Goal: Task Accomplishment & Management: Use online tool/utility

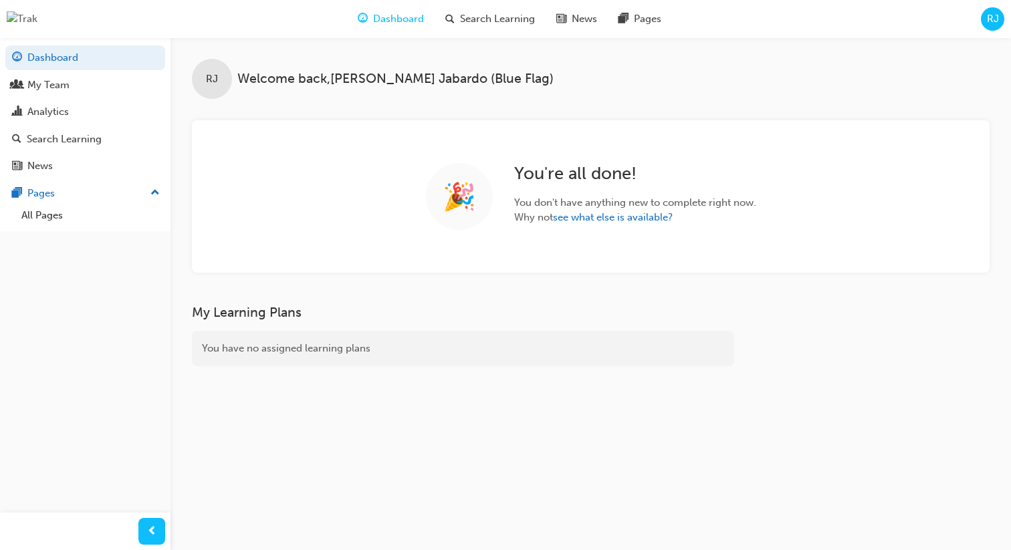
click at [988, 16] on span "RJ" at bounding box center [992, 18] width 12 height 15
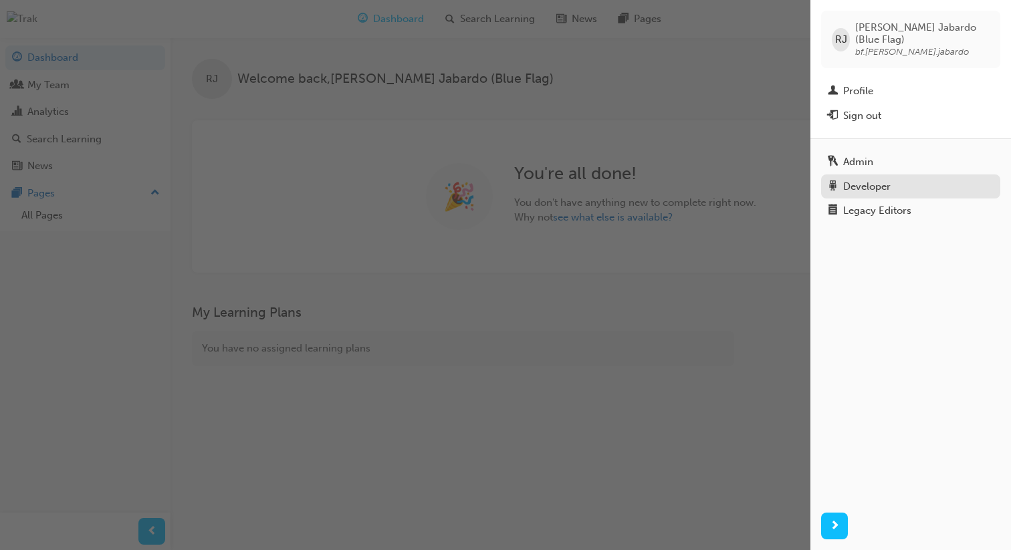
click at [865, 179] on div "Developer" at bounding box center [866, 186] width 47 height 15
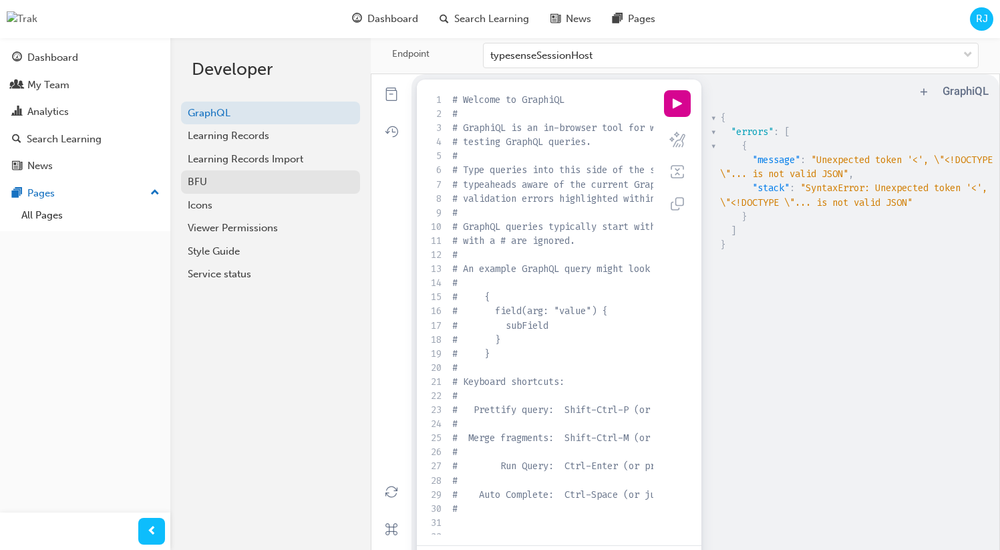
click at [223, 185] on div "BFU" at bounding box center [271, 181] width 166 height 15
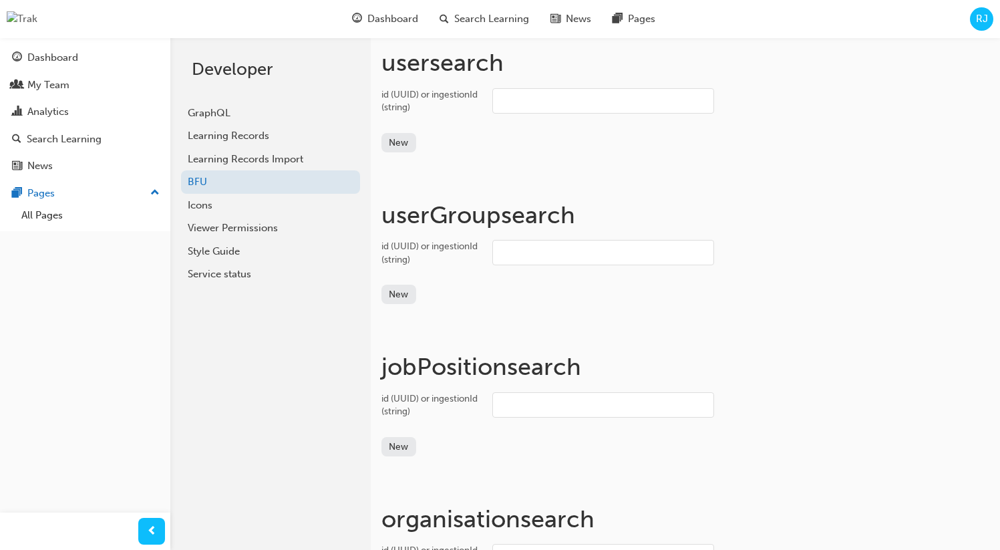
click at [534, 105] on input "id (UUID) or ingestionId (string)" at bounding box center [604, 100] width 222 height 25
paste input "user_2wAAK2fYKUfz6LTQp8CgCiZmaZK"
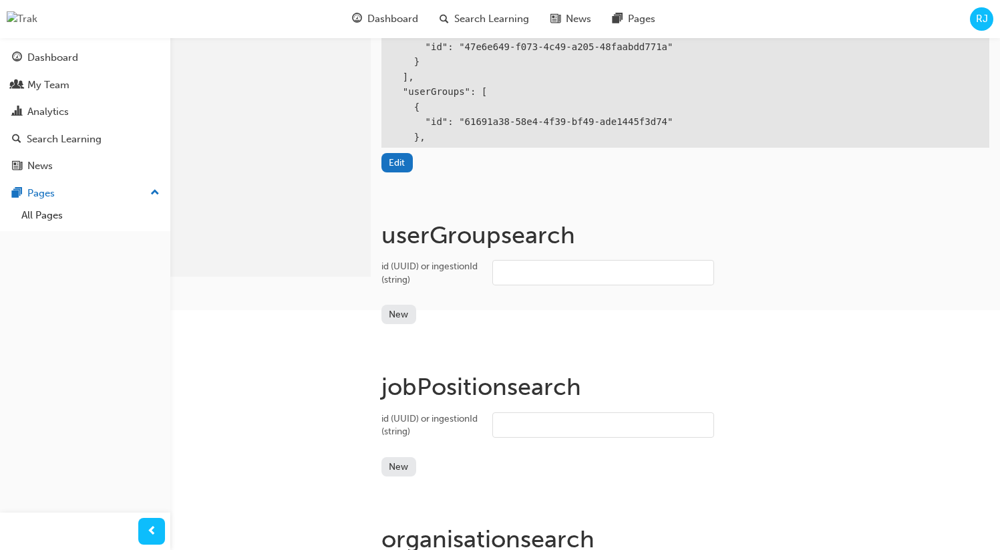
scroll to position [327, 0]
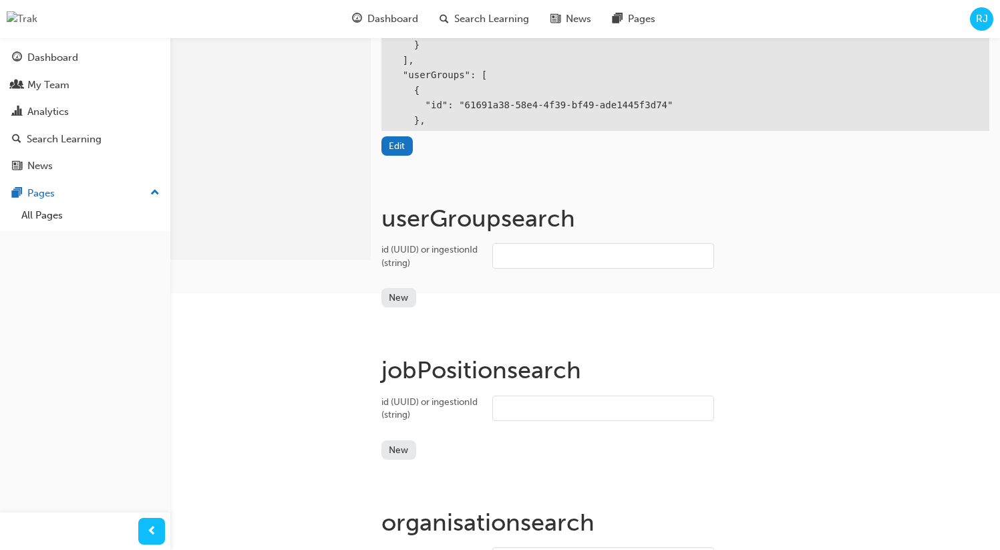
type input "user_2wAAK2fYKUfz6LTQp8CgCiZmaZK"
click at [527, 260] on input "id (UUID) or ingestionId (string)" at bounding box center [604, 255] width 222 height 25
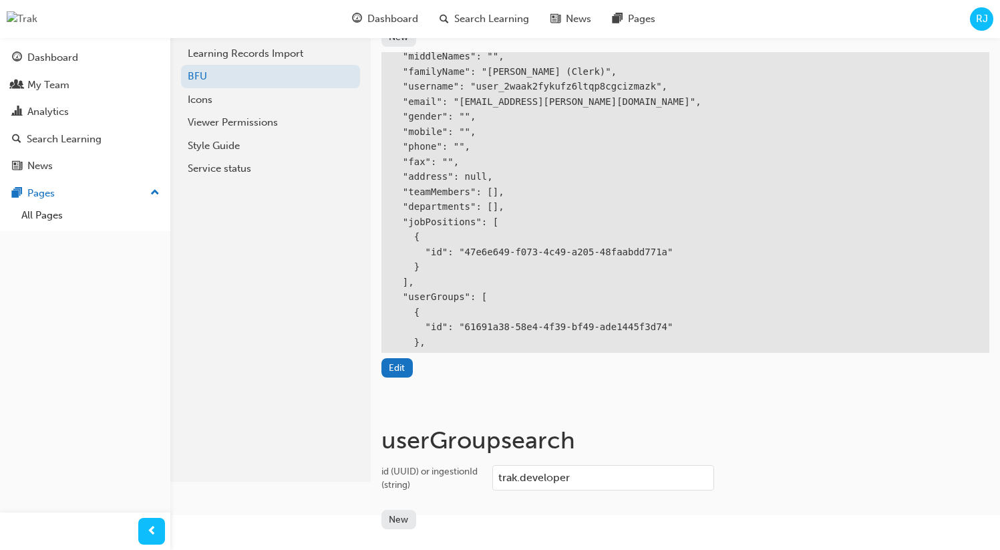
scroll to position [0, 0]
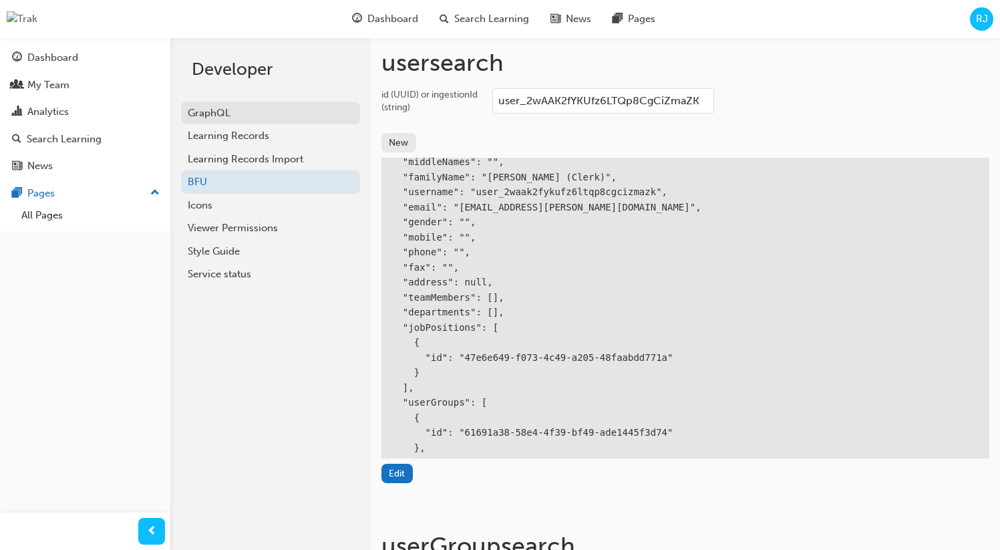
type input "trak.developer"
click at [393, 471] on button "Edit" at bounding box center [397, 473] width 31 height 19
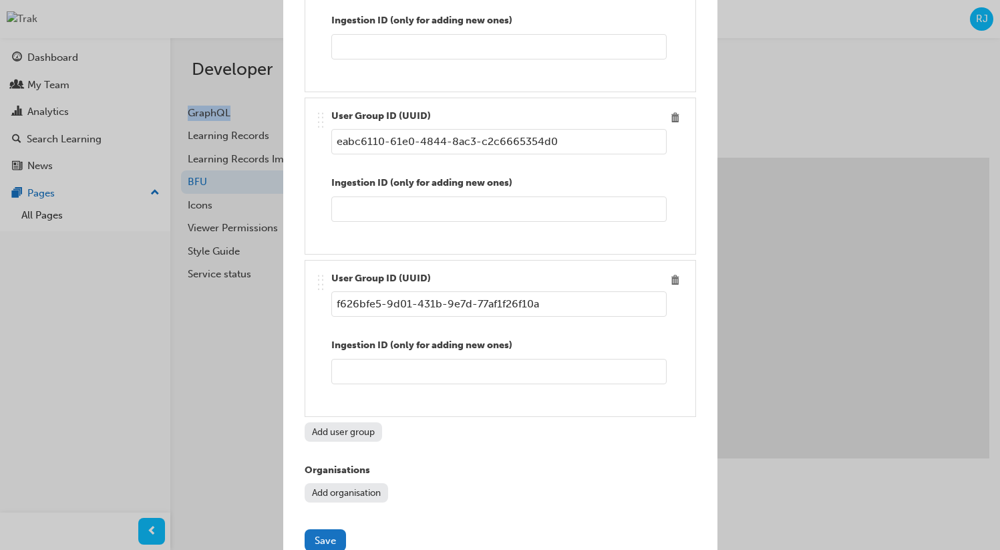
scroll to position [1481, 0]
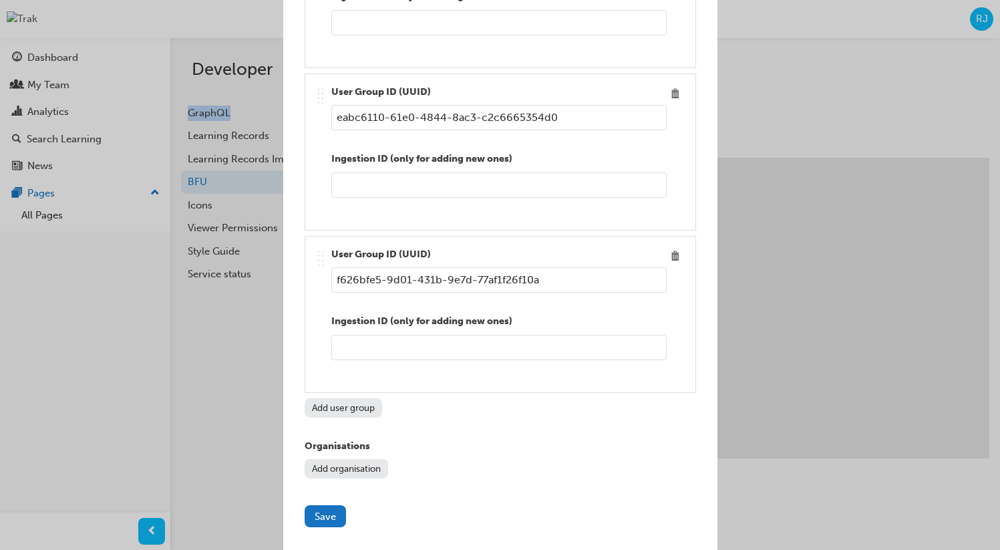
click at [340, 406] on button "Add user group" at bounding box center [344, 407] width 78 height 19
click at [434, 276] on input "Edit item" at bounding box center [499, 279] width 336 height 25
paste input "86511269-c3b8-428d-9a07-ff26f351848e"
type input "86511269-c3b8-428d-9a07-ff26f351848e"
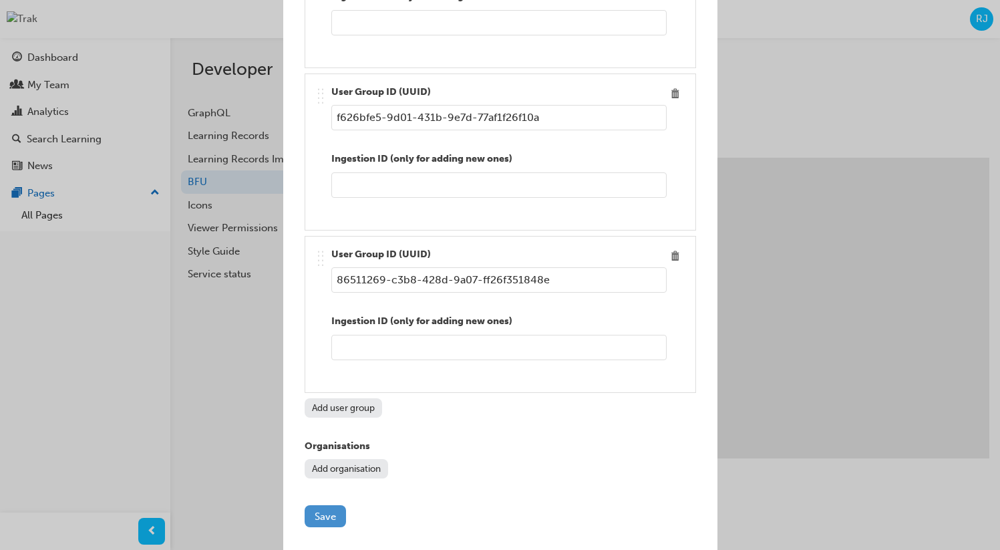
click at [336, 509] on button "Save" at bounding box center [325, 516] width 41 height 22
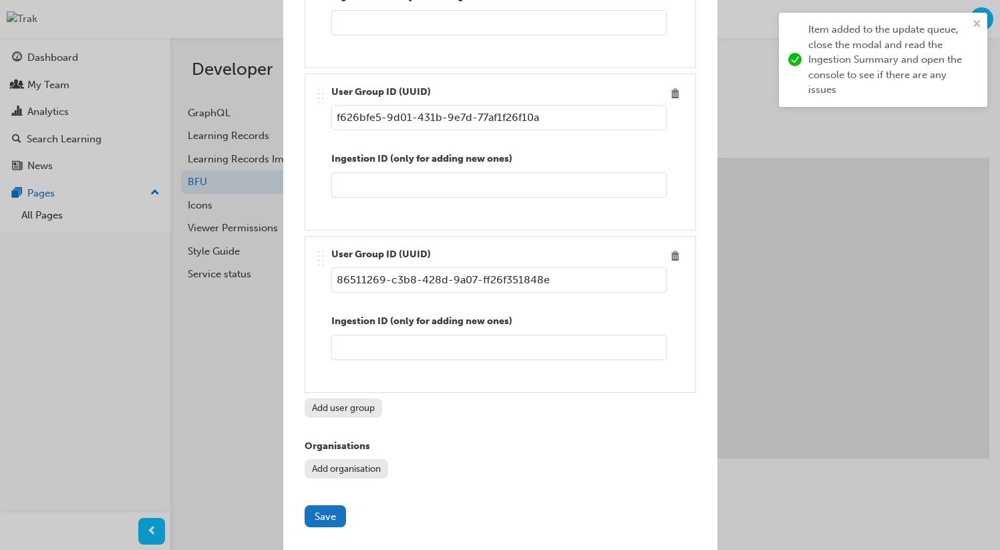
click at [757, 132] on div "Edit item Ingestion ID (optional) user_2wAAK2fYKUfz6LTQp8CgCiZmaZK Active Given…" at bounding box center [500, 275] width 1000 height 550
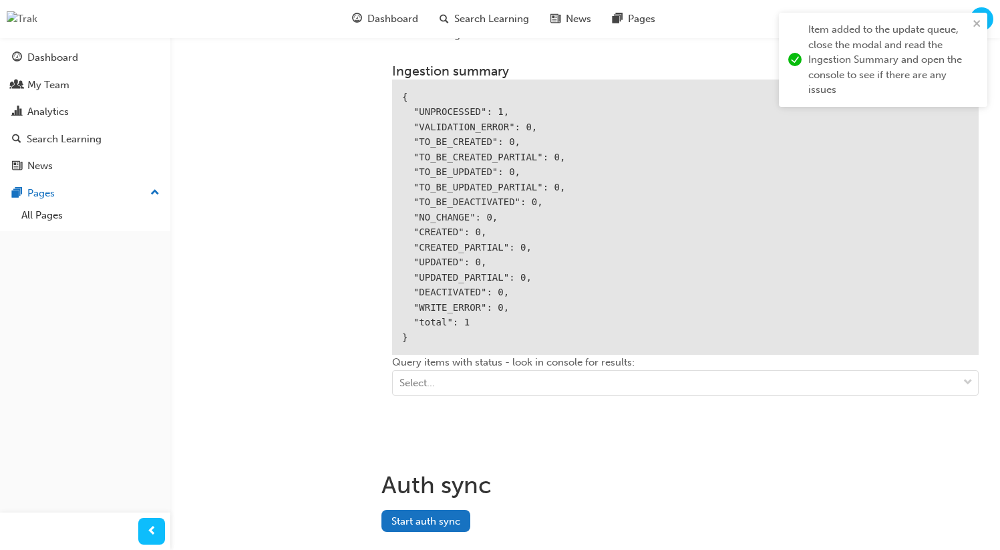
scroll to position [1946, 0]
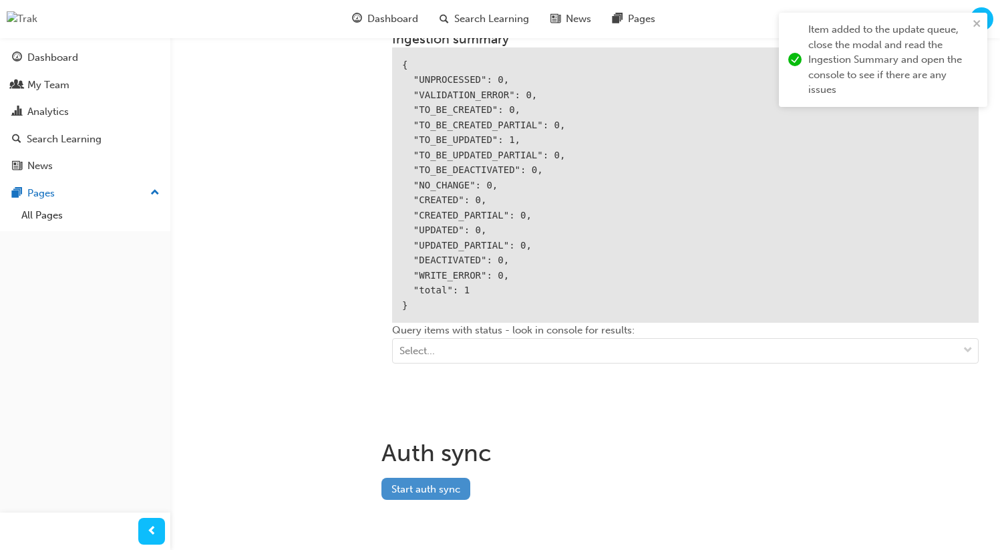
drag, startPoint x: 423, startPoint y: 487, endPoint x: 427, endPoint y: 481, distance: 7.2
click at [423, 487] on button "Start auth sync" at bounding box center [426, 489] width 89 height 22
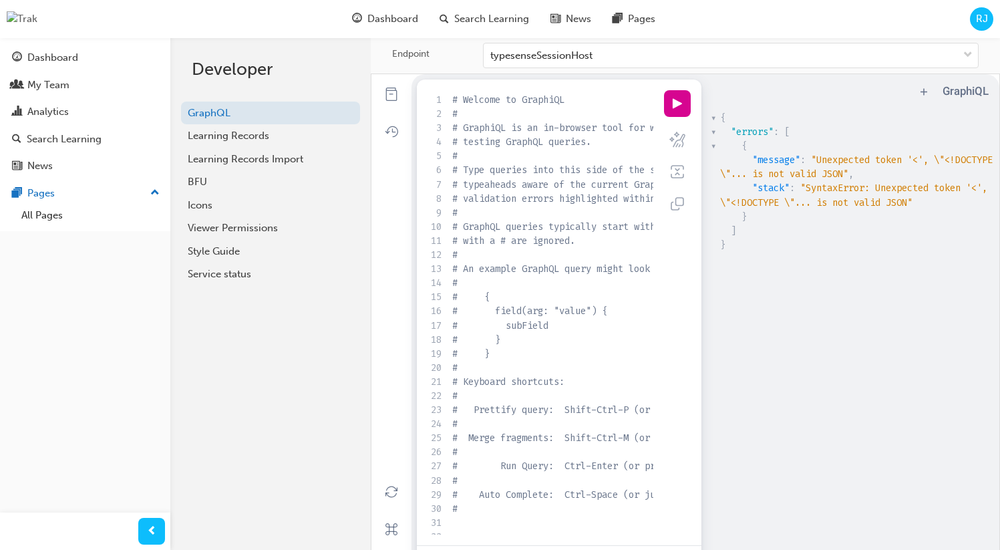
scroll to position [4, 0]
click at [499, 160] on pre "#" at bounding box center [658, 156] width 416 height 14
click at [519, 57] on div "typesenseSessionHost" at bounding box center [542, 55] width 102 height 15
click at [492, 57] on input "Endpoint typesenseSessionHost" at bounding box center [491, 54] width 1 height 11
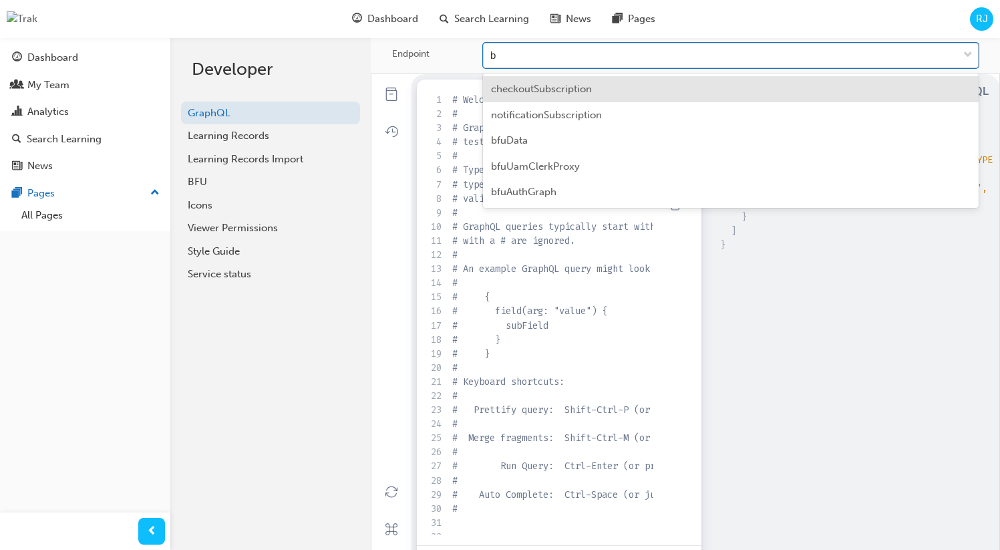
type input "bf"
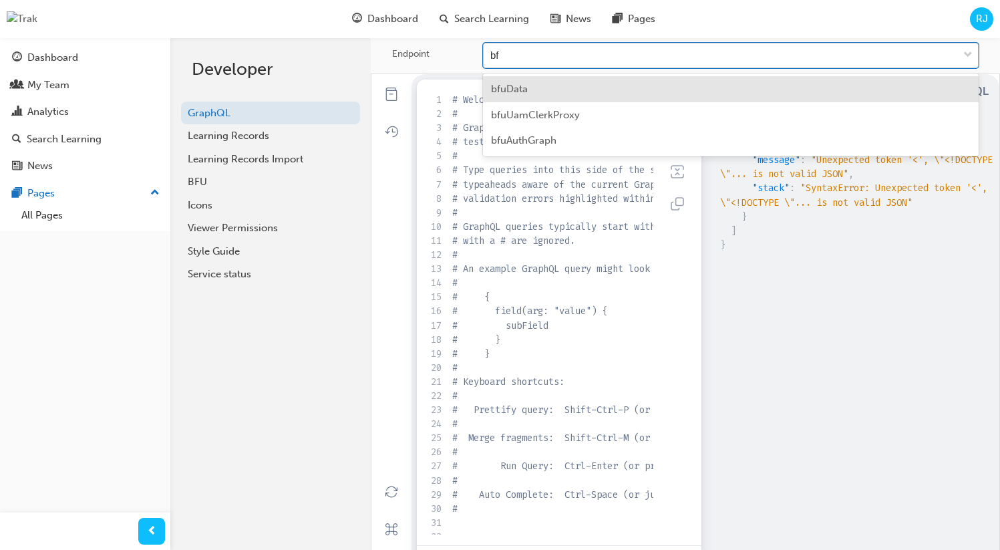
click at [528, 86] on div "bfuData" at bounding box center [731, 89] width 496 height 26
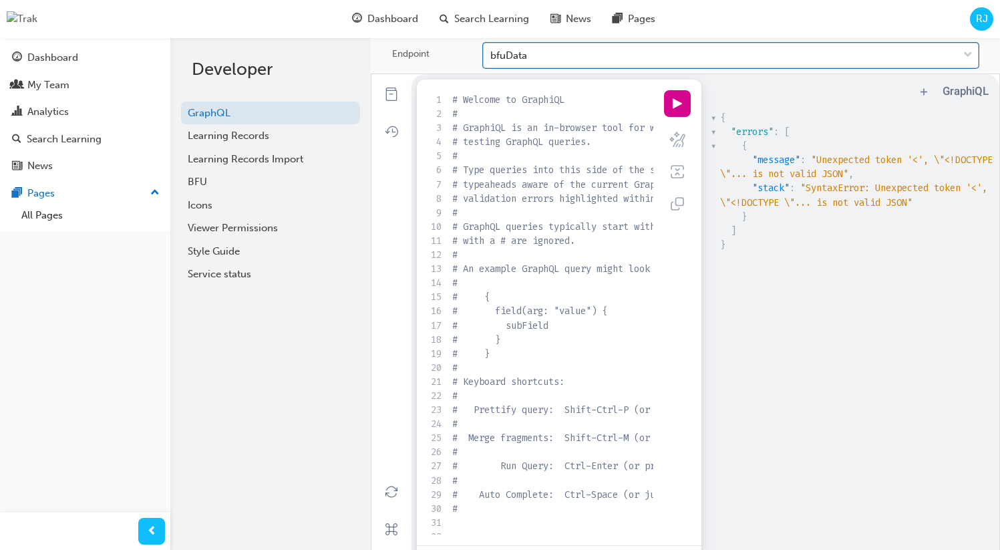
click at [505, 205] on span "# validation errors highlighted within the text." at bounding box center [580, 198] width 257 height 13
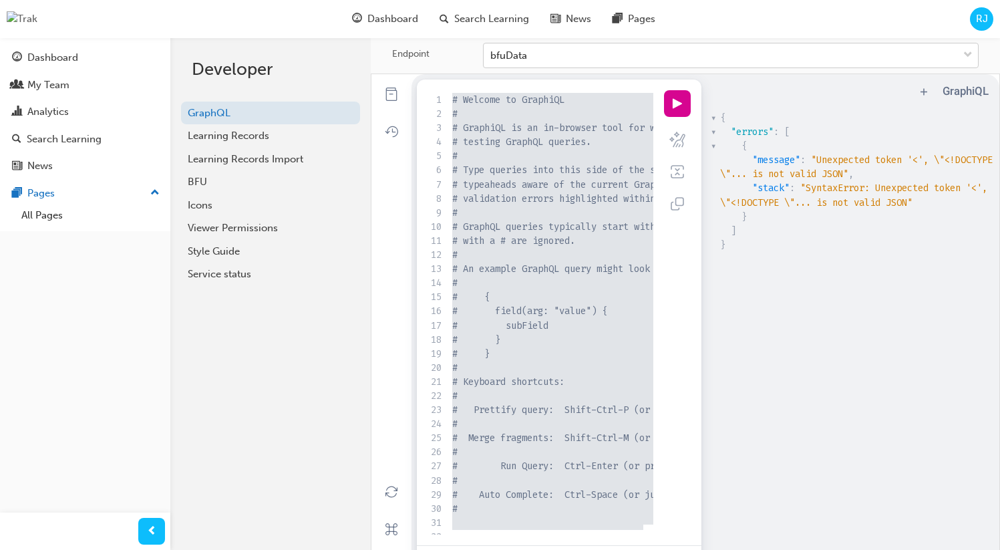
type textarea "¨"
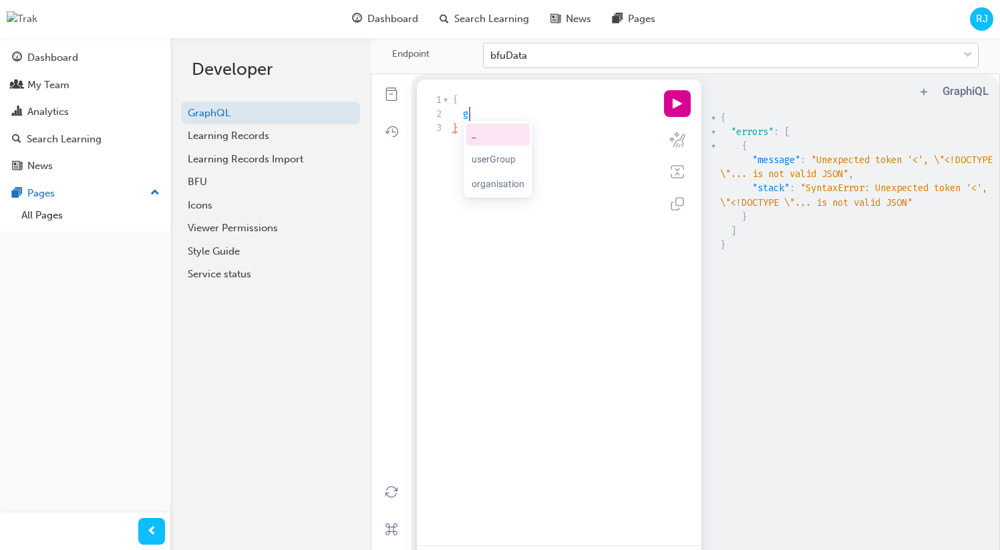
type textarea "gr"
type textarea "lis"
type textarea "ing"
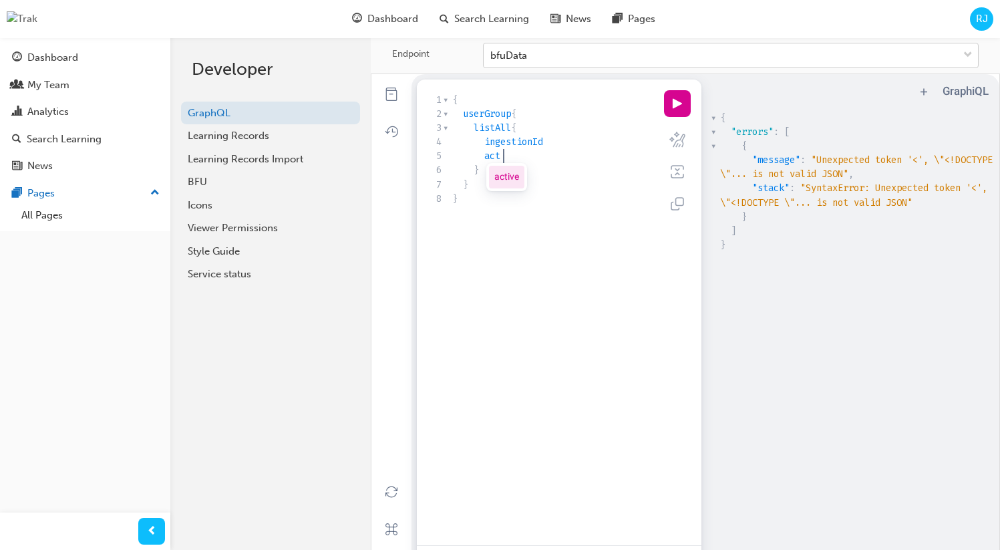
type textarea "acti"
click at [665, 105] on button "play icon" at bounding box center [677, 103] width 27 height 27
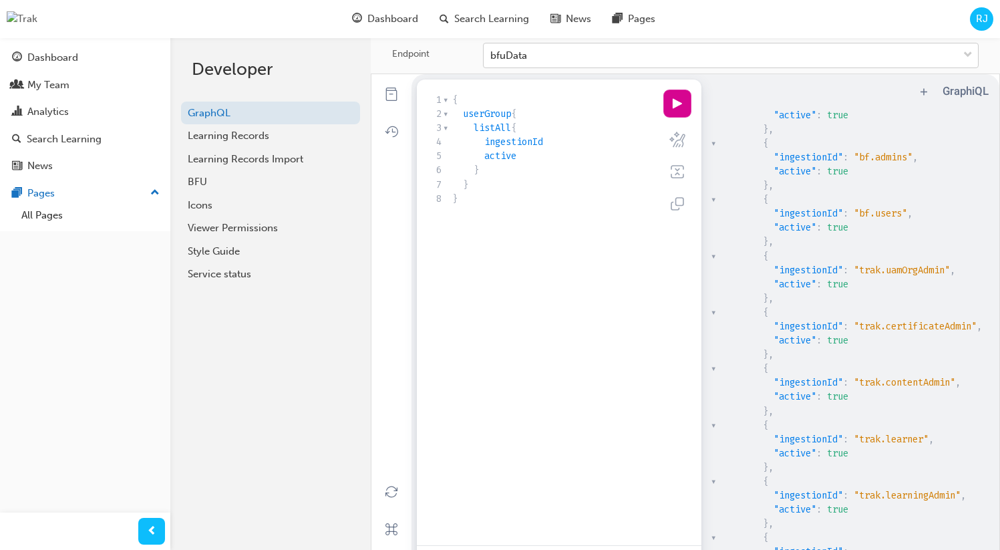
scroll to position [0, 0]
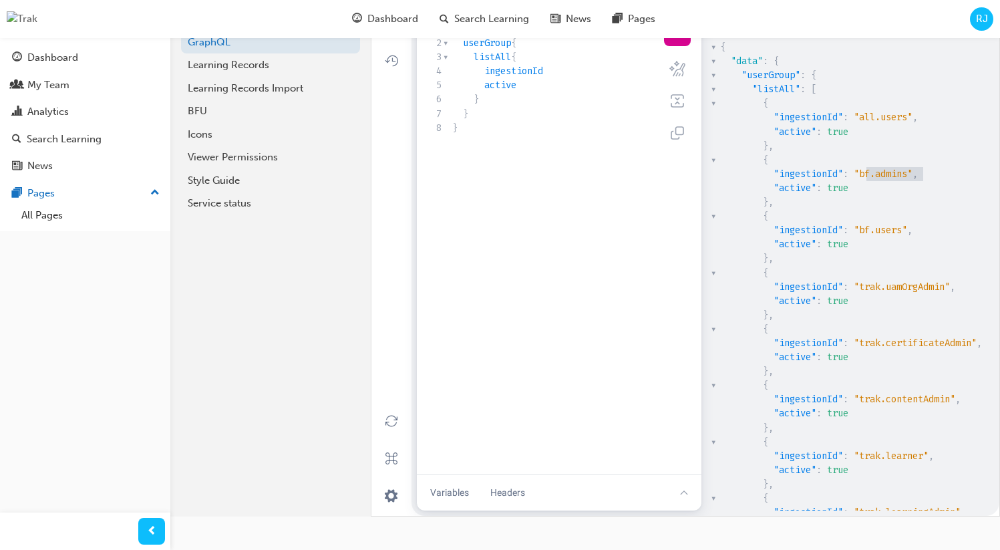
type textarea "bf.admins"
drag, startPoint x: 861, startPoint y: 184, endPoint x: 912, endPoint y: 184, distance: 50.8
click at [912, 180] on span ""bf.admins"" at bounding box center [883, 174] width 59 height 13
click at [531, 92] on pre "active" at bounding box center [557, 85] width 214 height 14
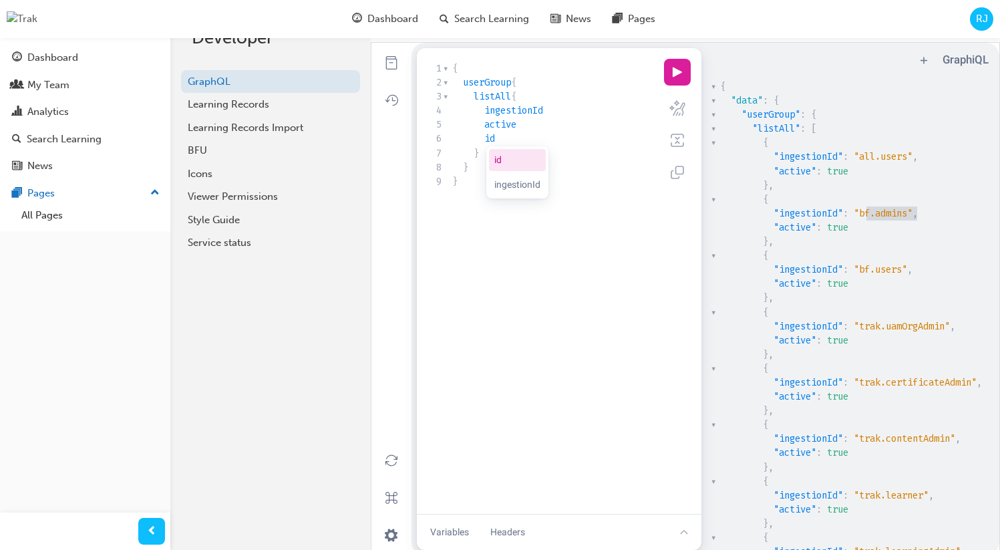
type textarea "id"
click at [671, 82] on button "play icon" at bounding box center [677, 72] width 27 height 27
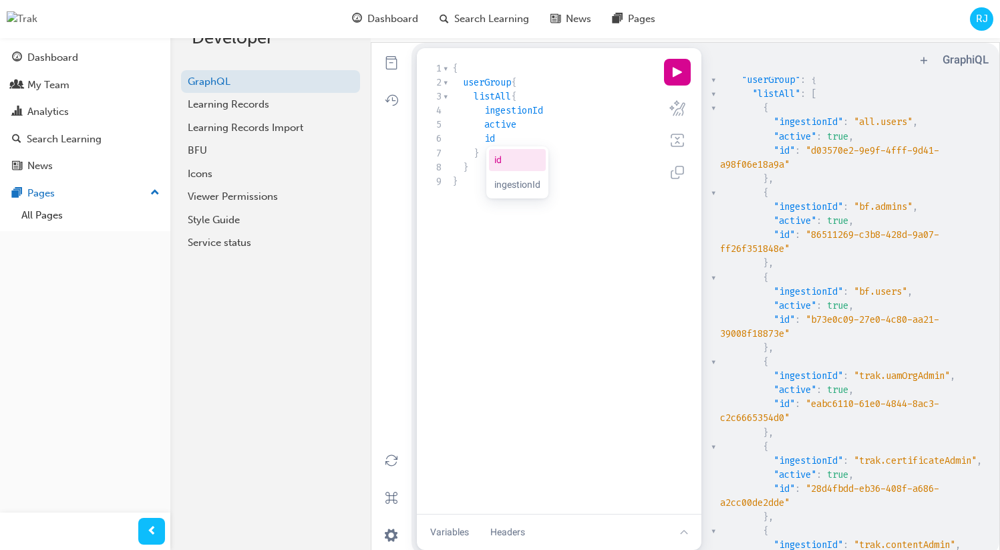
click at [819, 245] on span ""86511269-c3b8-428d-9a07-ff26f351848e"" at bounding box center [829, 242] width 219 height 27
click at [769, 255] on span ""86511269-c3b8-428d-9a07-ff26f351848e"" at bounding box center [829, 242] width 219 height 27
type textarea "86511269-c3b8-428d-9a07-ff26f351848e"
drag, startPoint x: 782, startPoint y: 259, endPoint x: 781, endPoint y: 287, distance: 28.7
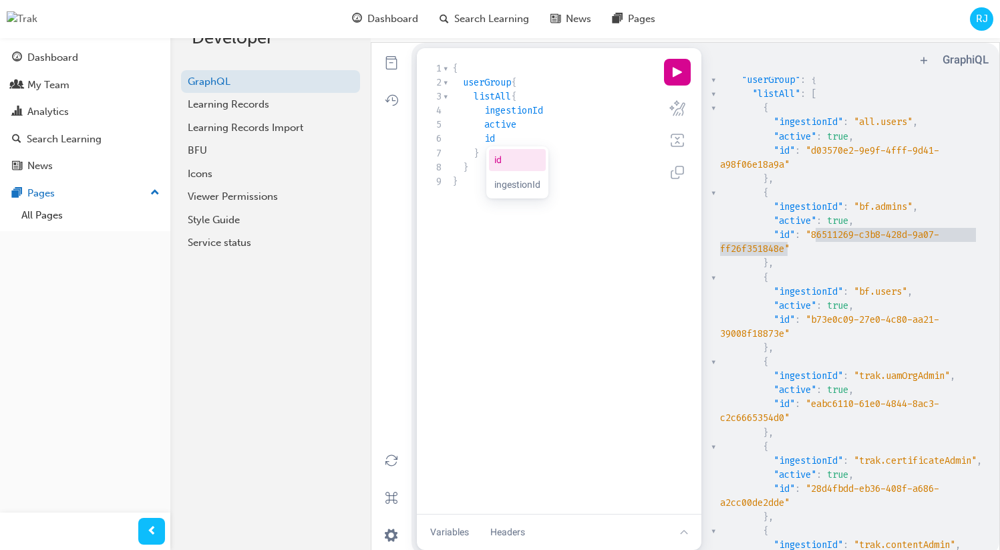
click at [782, 255] on span ""86511269-c3b8-428d-9a07-ff26f351848e"" at bounding box center [829, 242] width 219 height 27
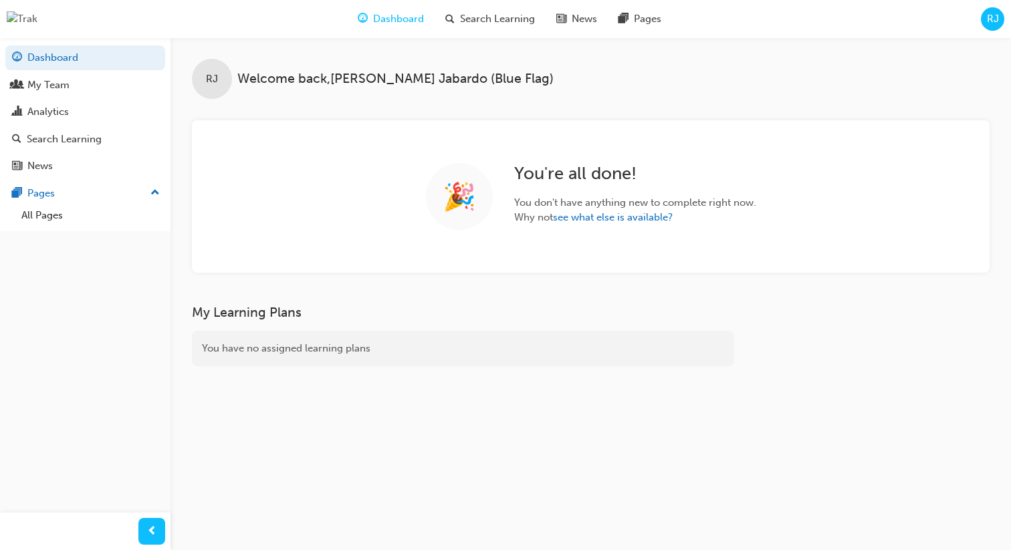
click at [988, 23] on span "RJ" at bounding box center [992, 18] width 12 height 15
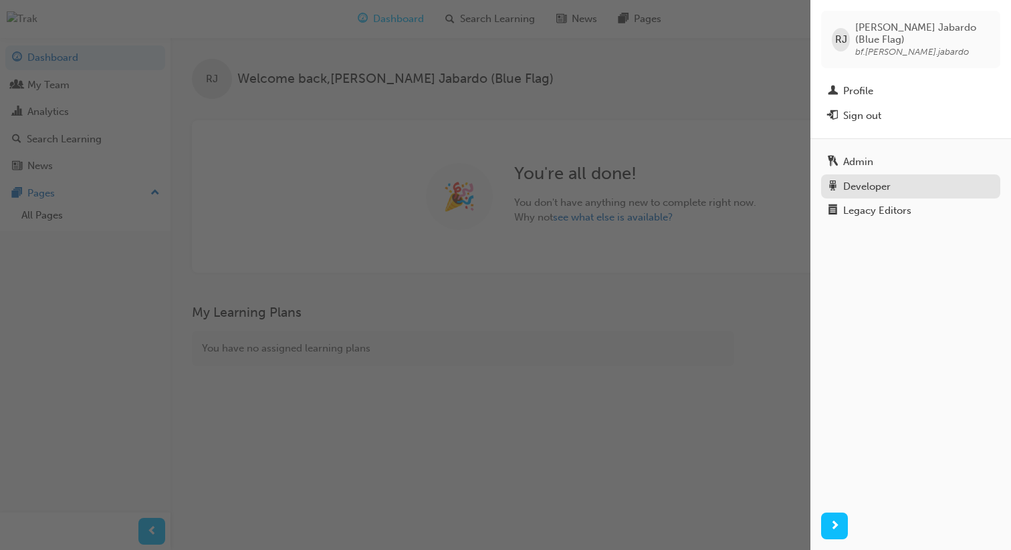
click at [861, 179] on div "Developer" at bounding box center [866, 186] width 47 height 15
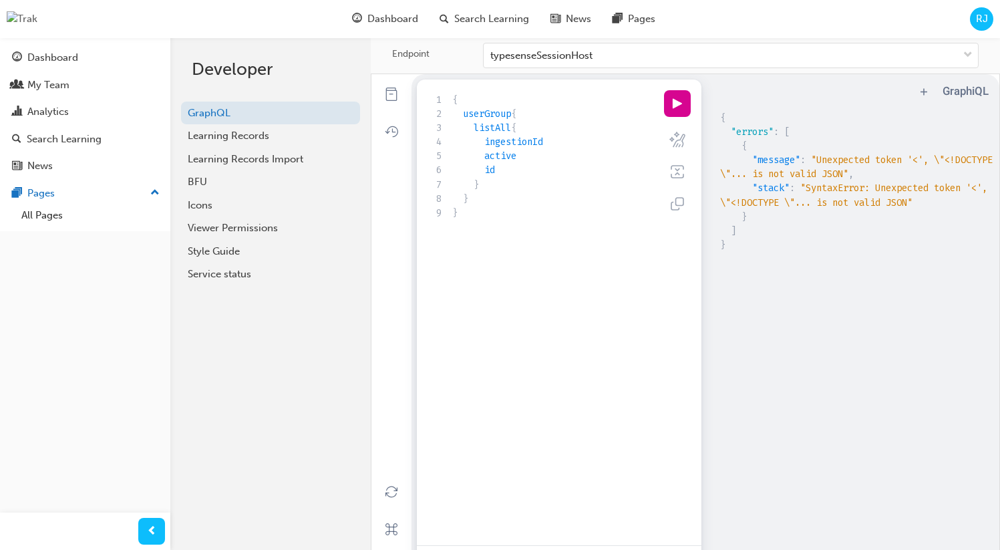
scroll to position [71, 0]
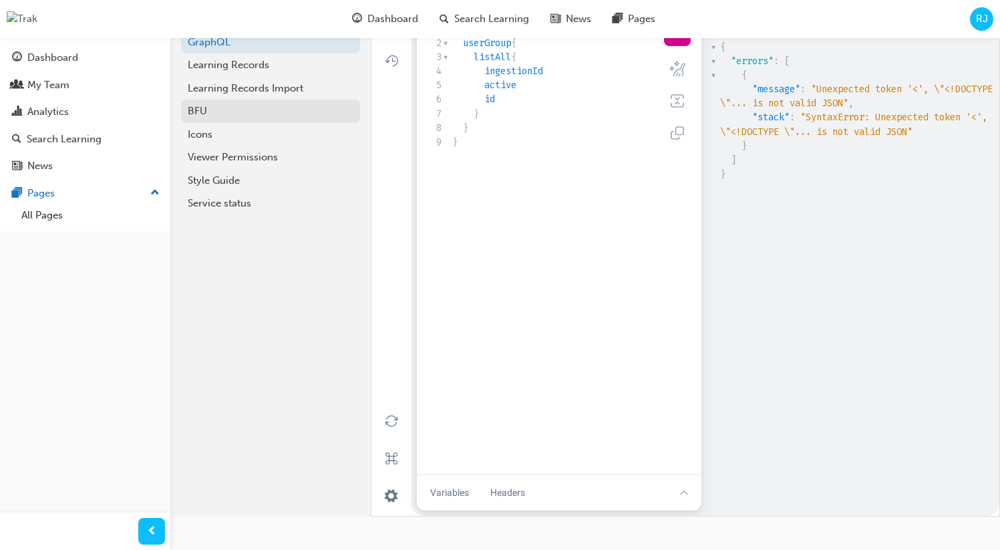
click at [244, 114] on div "BFU" at bounding box center [271, 111] width 166 height 15
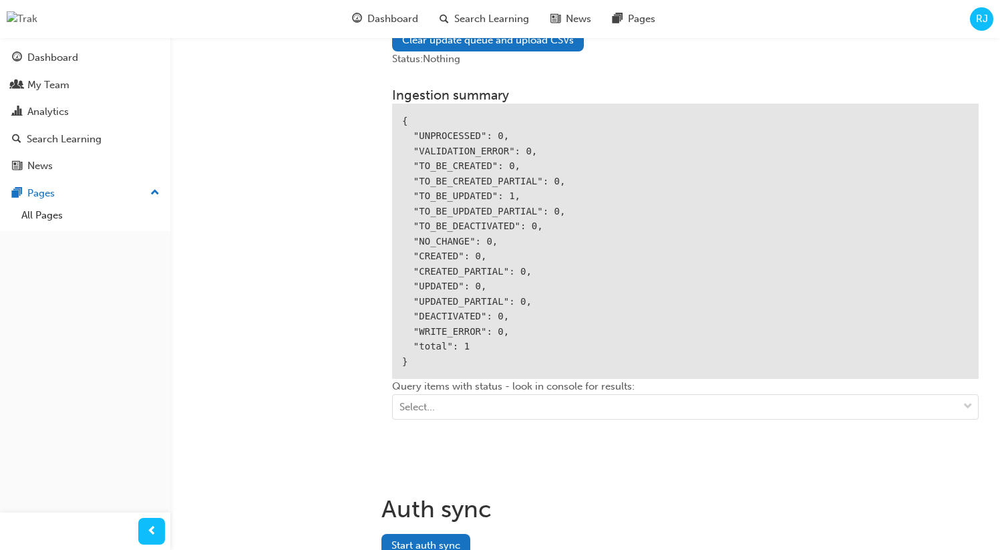
scroll to position [1795, 0]
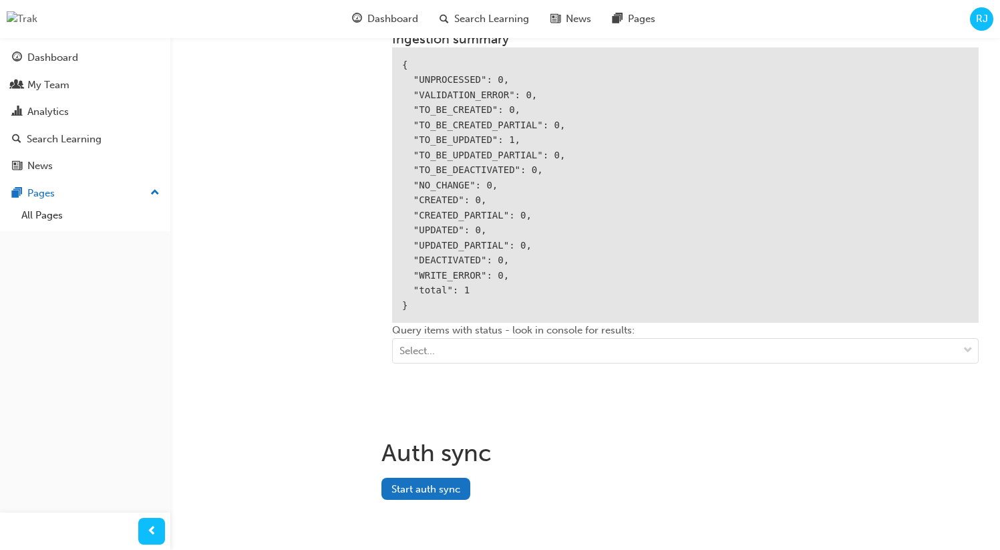
drag, startPoint x: 438, startPoint y: 479, endPoint x: 230, endPoint y: 471, distance: 208.0
click at [438, 479] on button "Start auth sync" at bounding box center [426, 489] width 89 height 22
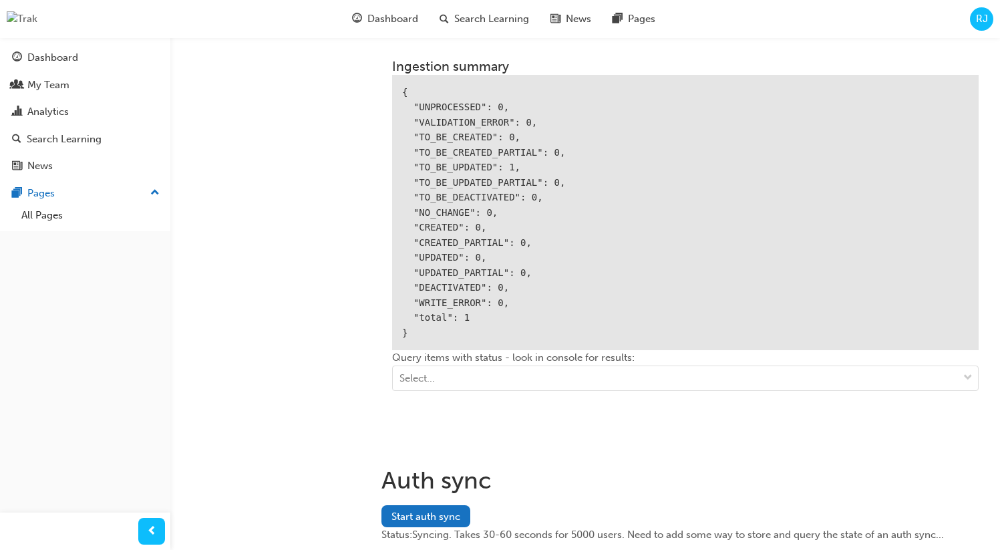
scroll to position [1784, 0]
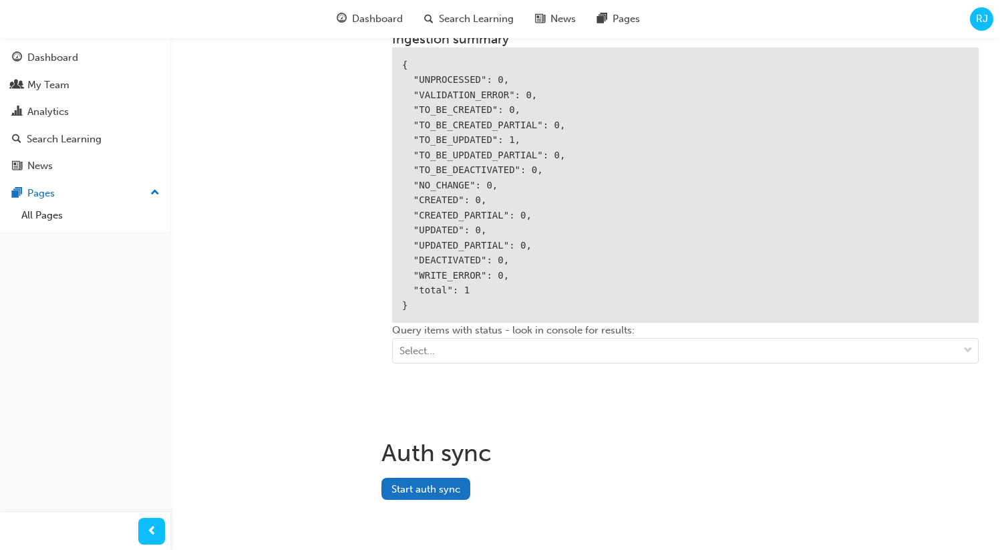
scroll to position [1783, 0]
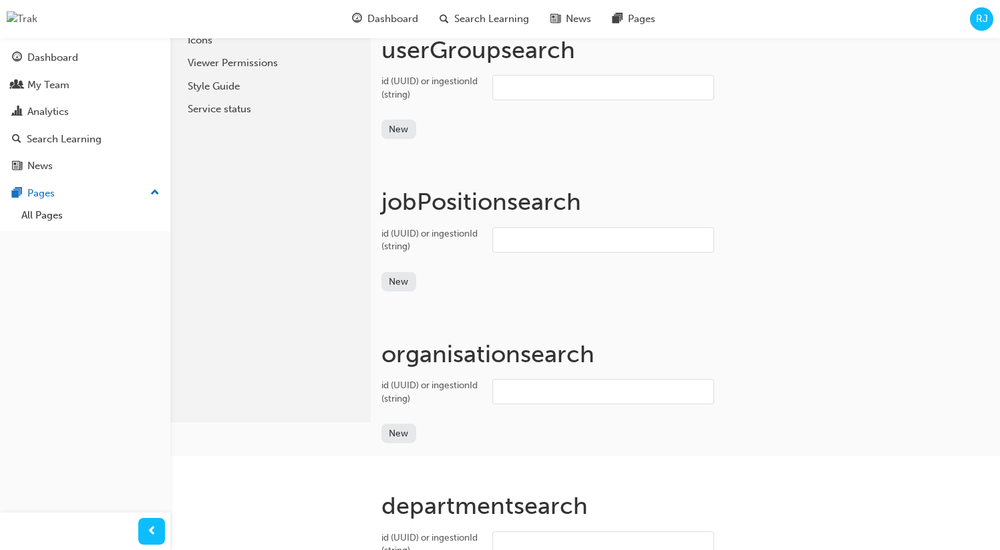
scroll to position [0, 0]
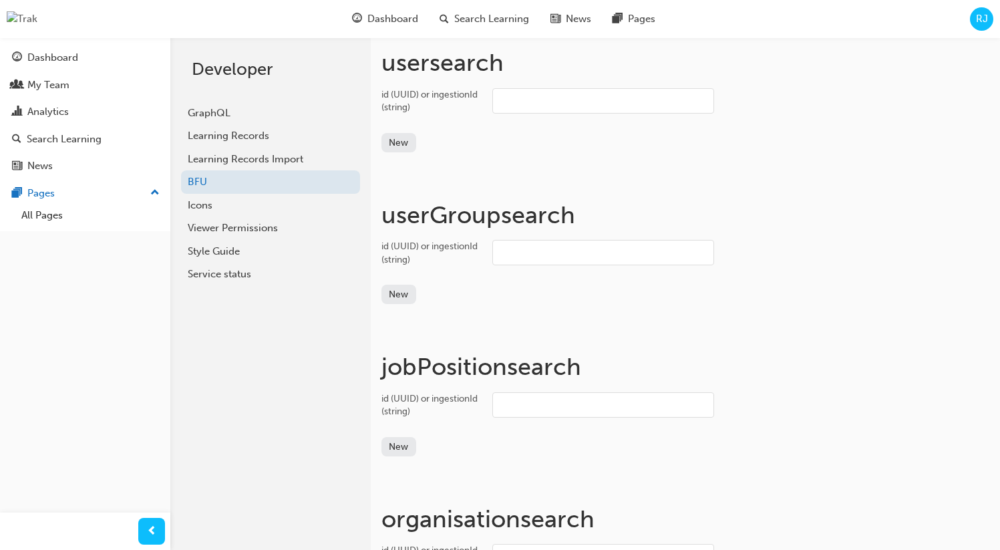
click at [533, 105] on input "id (UUID) or ingestionId (string)" at bounding box center [604, 100] width 222 height 25
paste input "user_2wAAK2fYKUfz6LTQp8CgCiZmaZK"
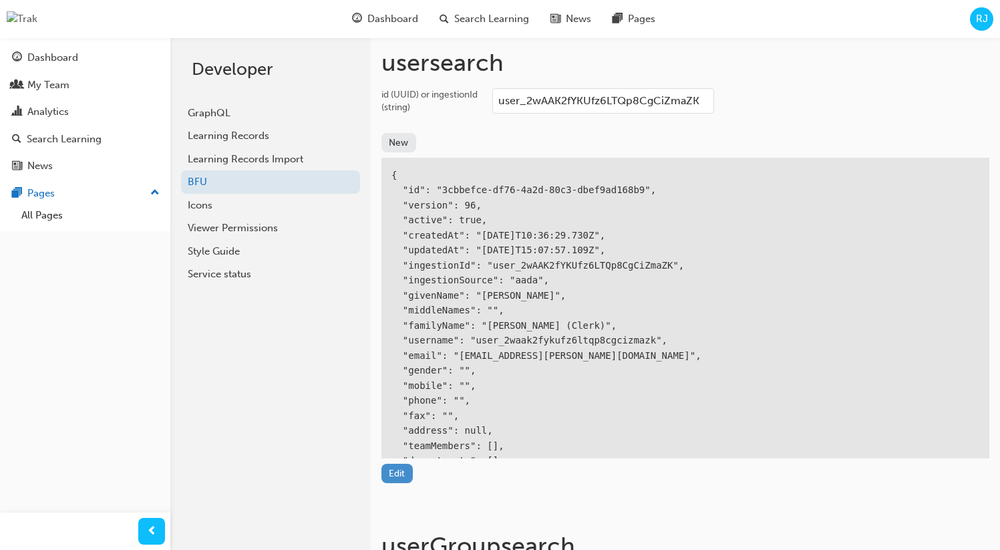
type input "user_2wAAK2fYKUfz6LTQp8CgCiZmaZK"
click at [396, 469] on button "Edit" at bounding box center [397, 473] width 31 height 19
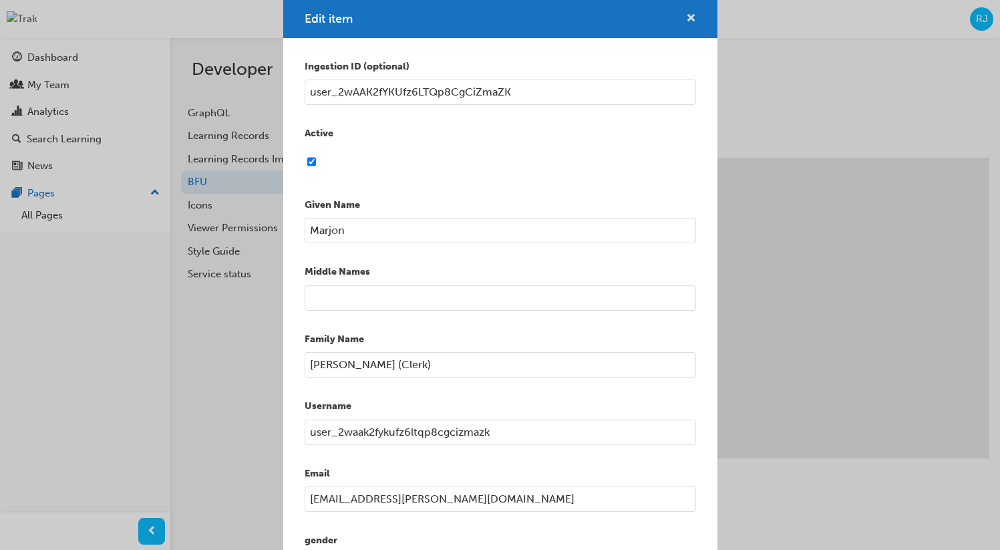
drag, startPoint x: 680, startPoint y: 17, endPoint x: 666, endPoint y: 22, distance: 14.4
click at [686, 17] on span "cross-icon" at bounding box center [691, 19] width 10 height 12
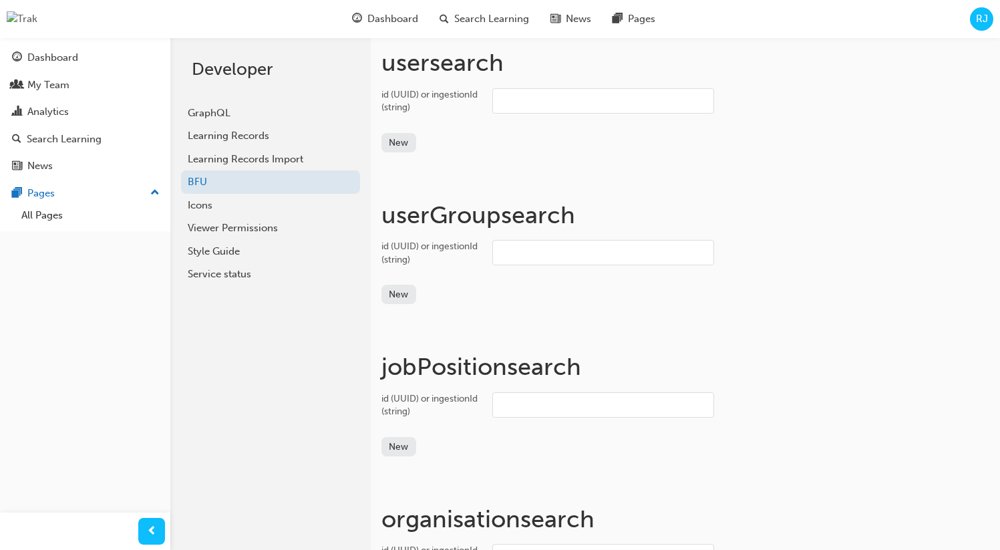
click at [523, 104] on input "id (UUID) or ingestionId (string)" at bounding box center [604, 100] width 222 height 25
paste input "user_2wAAK2fYKUfz6LTQp8CgCiZmaZK"
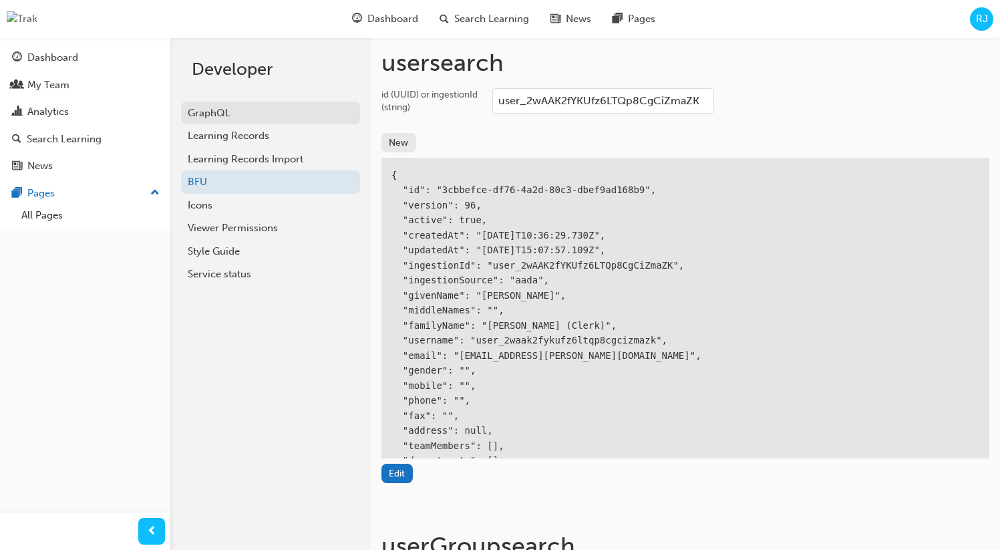
type input "user_2wAAK2fYKUfz6LTQp8CgCiZmaZK"
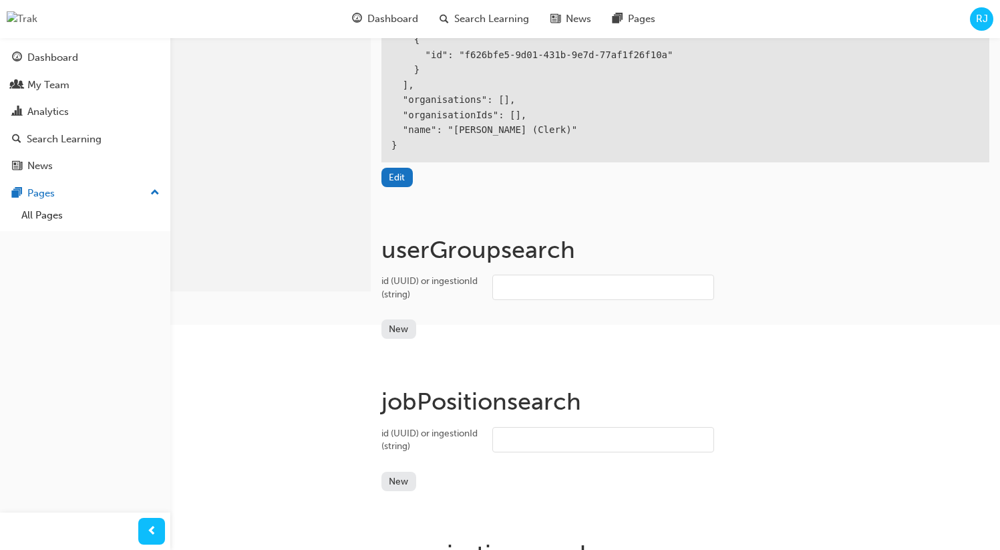
scroll to position [304, 0]
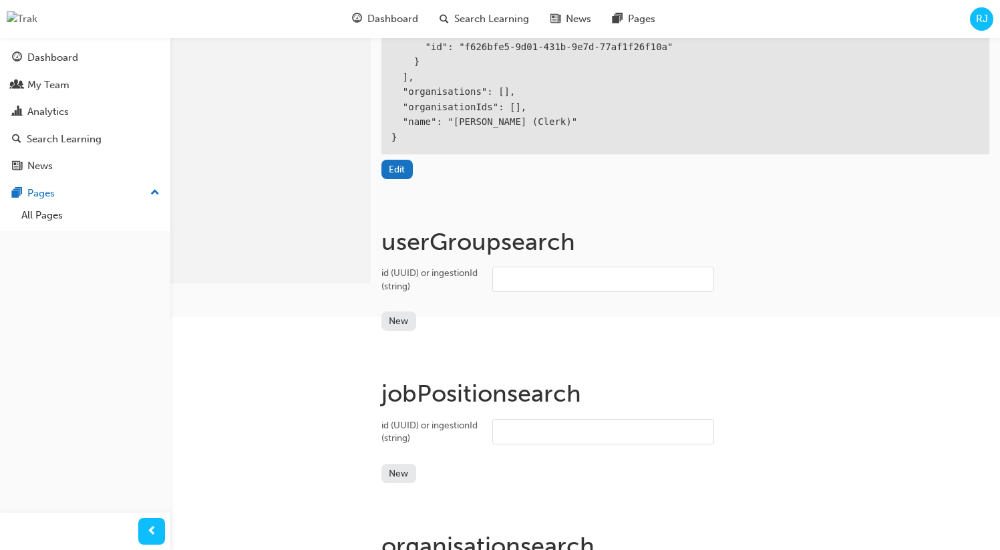
click at [565, 280] on input "id (UUID) or ingestionId (string)" at bounding box center [604, 279] width 222 height 25
type input "t"
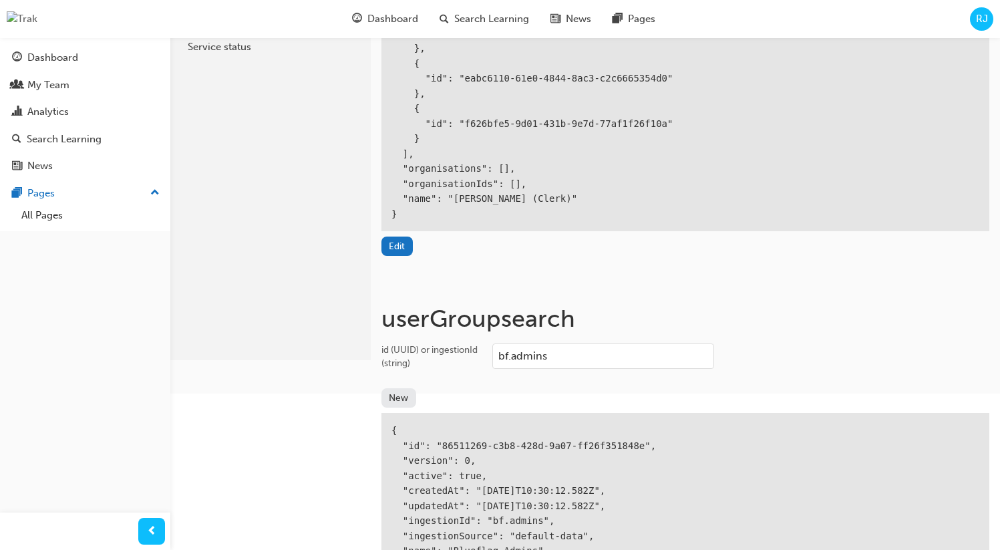
scroll to position [272, 0]
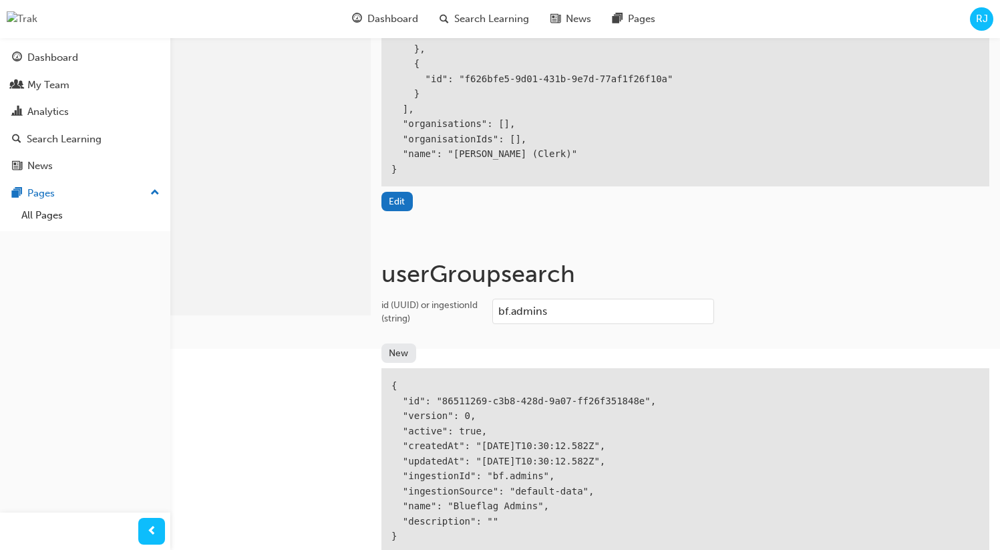
type input "bf.admins"
click at [456, 399] on div "{ "id": "86511269-c3b8-428d-9a07-ff26f351848e", "version": 0, "active": true, "…" at bounding box center [686, 461] width 608 height 186
click at [624, 395] on div "{ "id": "86511269-c3b8-428d-9a07-ff26f351848e", "version": 0, "active": true, "…" at bounding box center [686, 461] width 608 height 186
copy div "86511269-c3b8-428d-9a07-ff26f351848e"
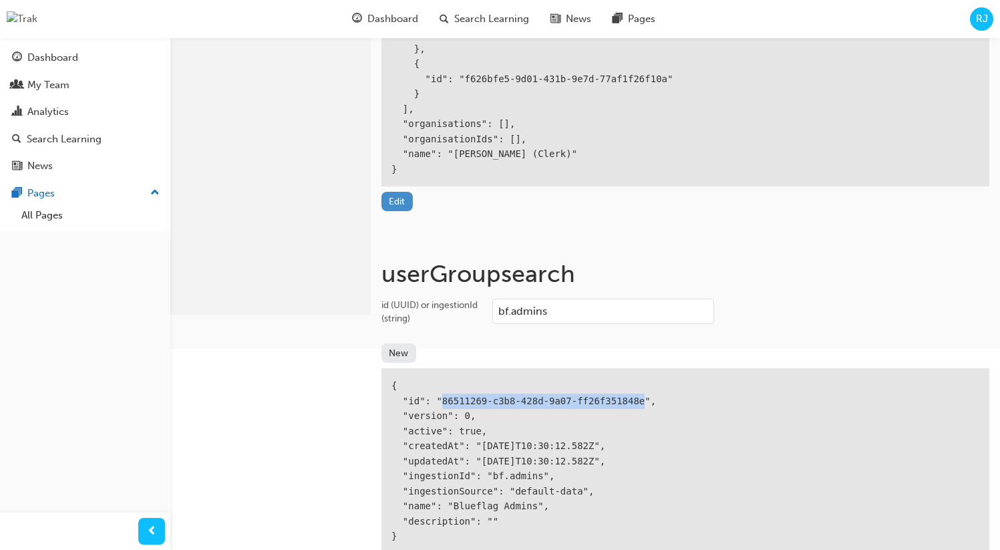
click at [390, 201] on button "Edit" at bounding box center [397, 201] width 31 height 19
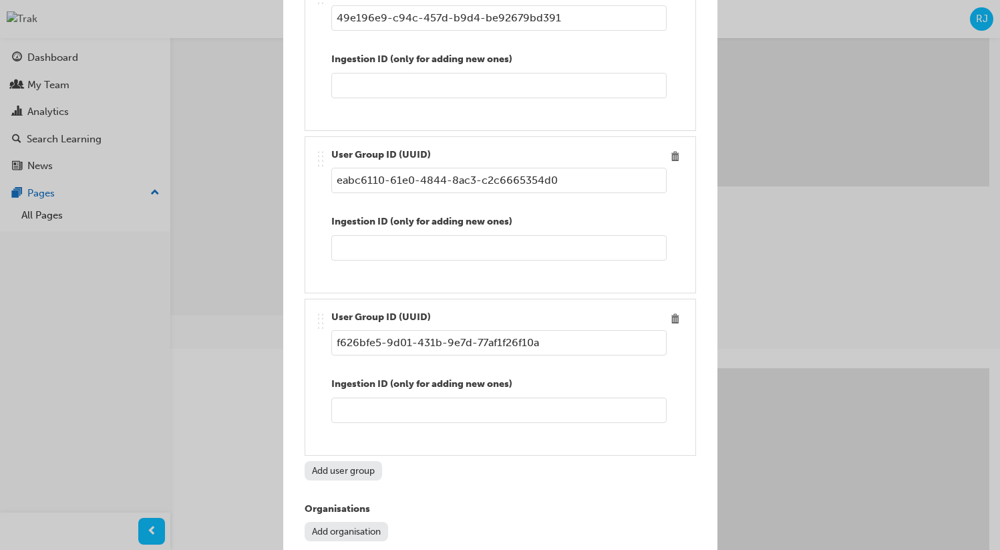
scroll to position [1451, 0]
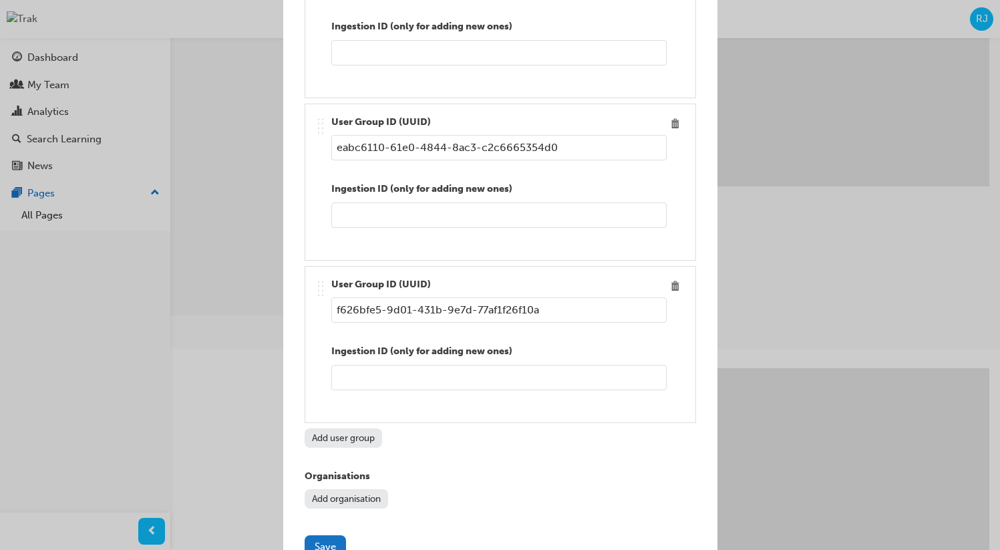
click at [331, 433] on button "Add user group" at bounding box center [344, 437] width 78 height 19
click at [386, 311] on input "Edit item" at bounding box center [499, 309] width 336 height 25
paste input "86511269-c3b8-428d-9a07-ff26f351848e"
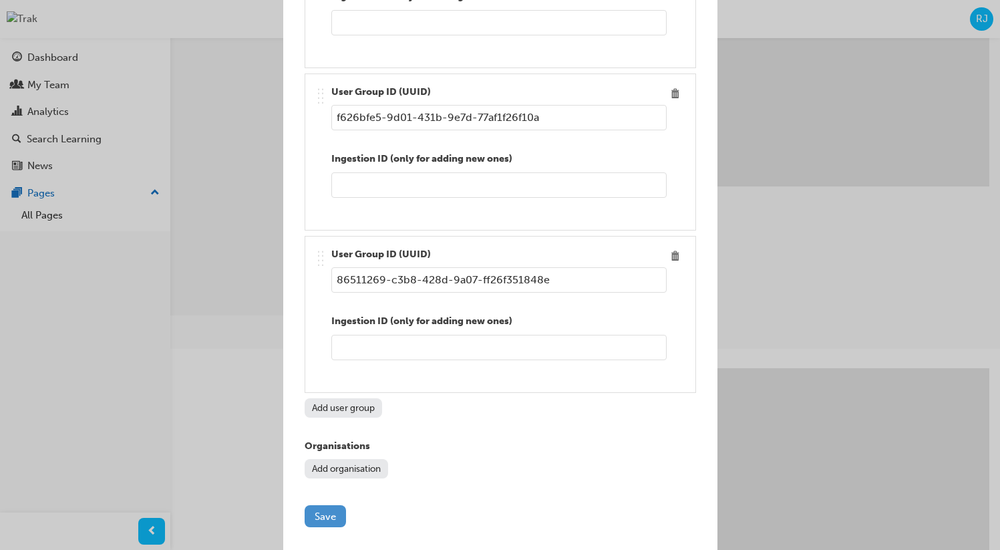
type input "86511269-c3b8-428d-9a07-ff26f351848e"
click at [319, 512] on button "Save" at bounding box center [325, 516] width 41 height 22
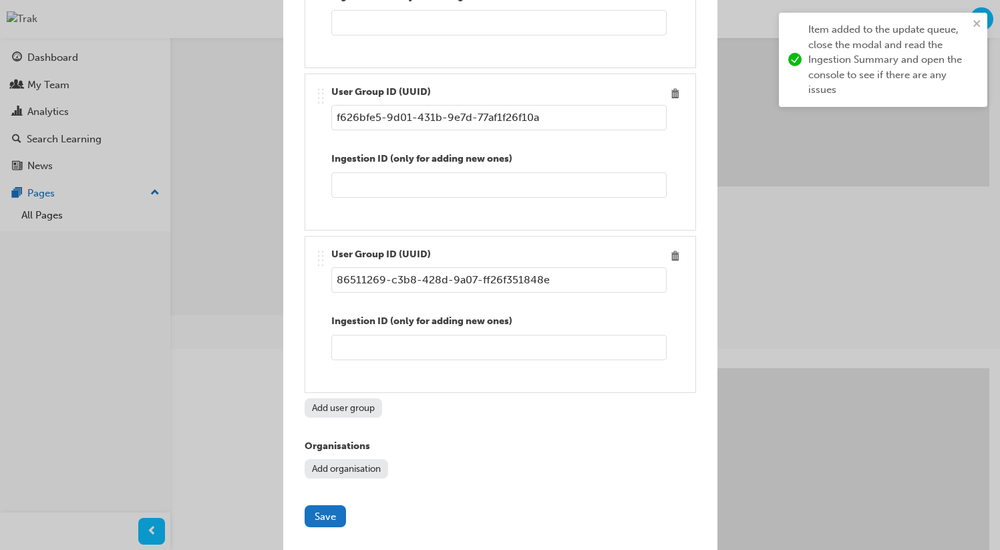
click at [765, 147] on div "Edit item Ingestion ID (optional) user_2wAAK2fYKUfz6LTQp8CgCiZmaZK Active Given…" at bounding box center [500, 275] width 1000 height 550
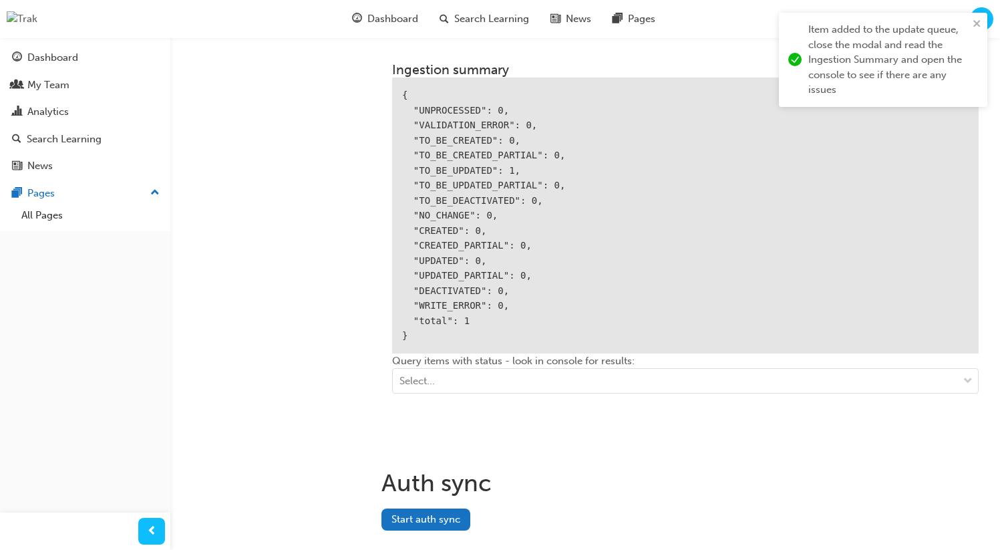
scroll to position [1988, 0]
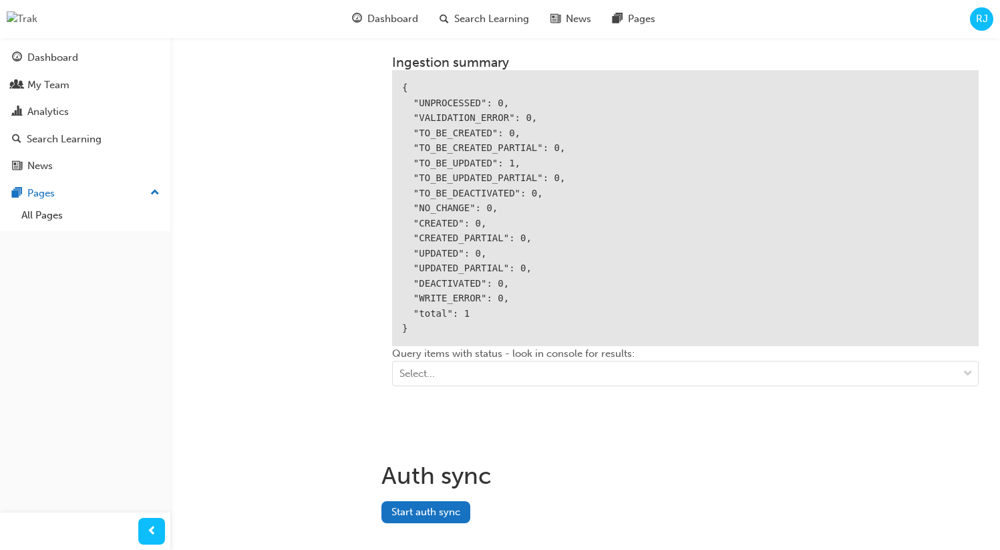
click at [432, 399] on div "Ingestion summary { "UNPROCESSED": 0, "VALIDATION_ERROR": 0, "TO_BE_CREATED": 0…" at bounding box center [686, 226] width 608 height 364
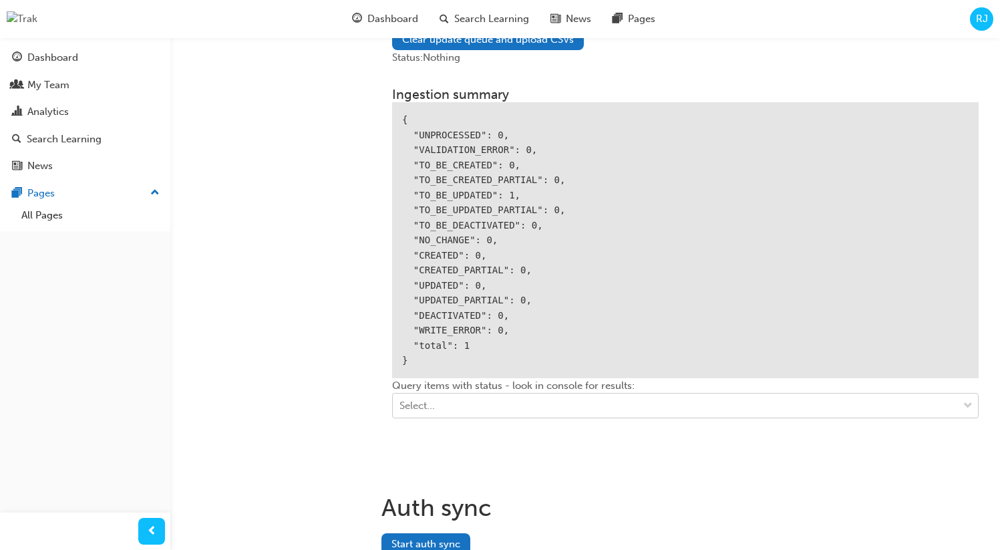
scroll to position [1959, 0]
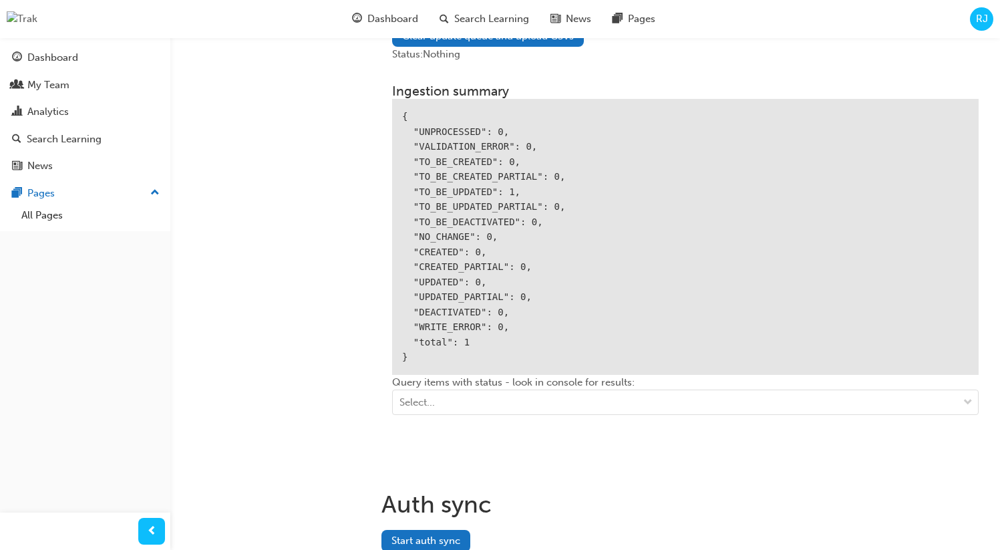
click at [483, 411] on div "Query items with status - look in console for results: Select..." at bounding box center [685, 400] width 587 height 51
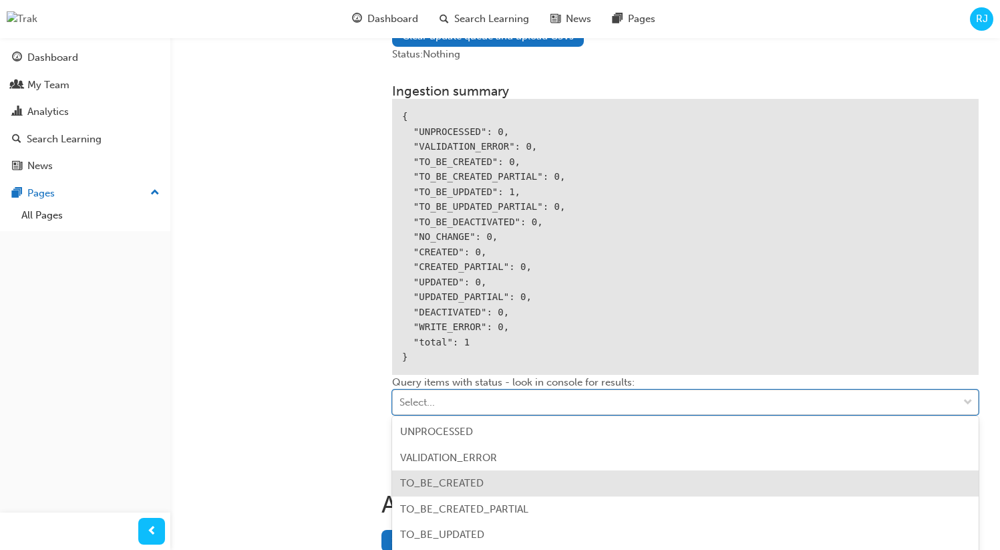
scroll to position [2026, 0]
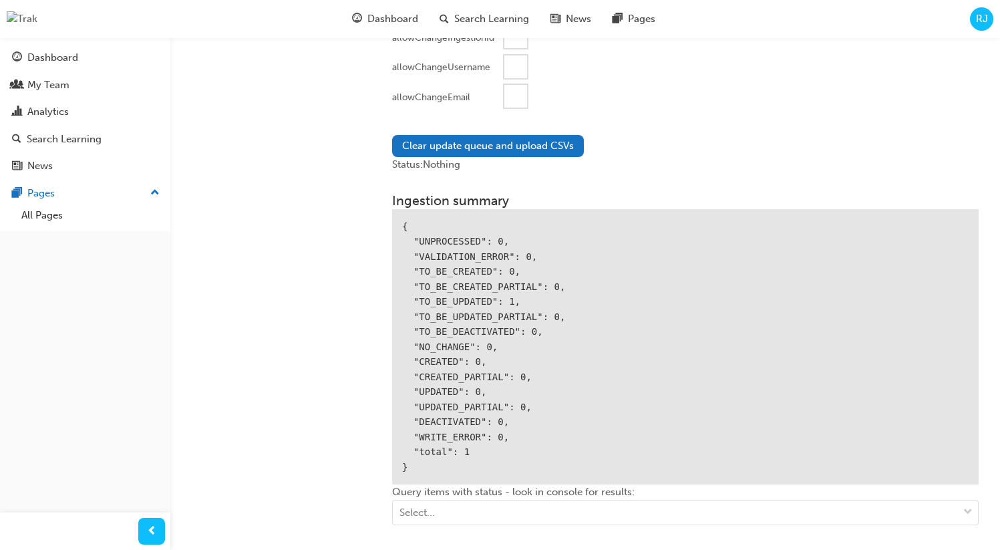
scroll to position [1560, 0]
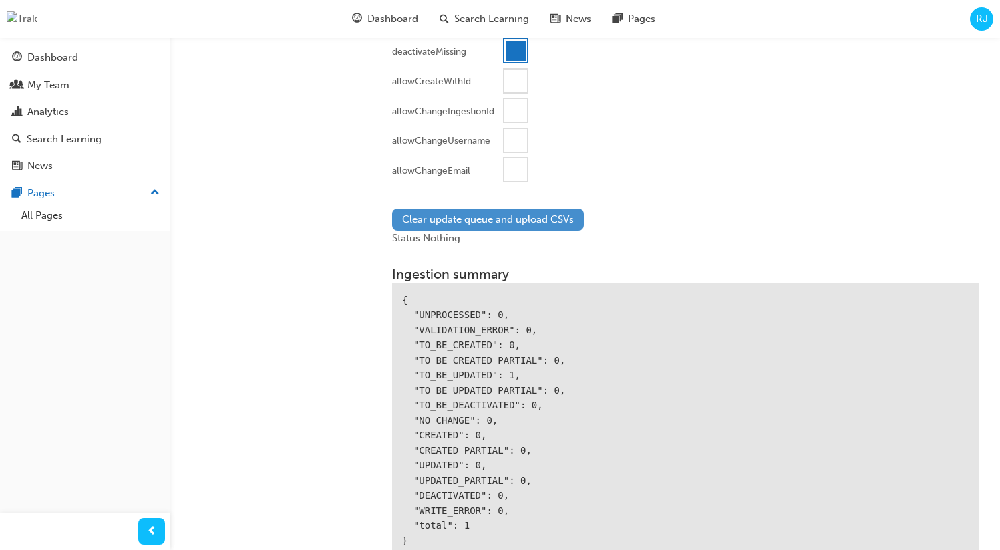
click at [512, 222] on button "Clear update queue and upload CSVs" at bounding box center [488, 220] width 192 height 22
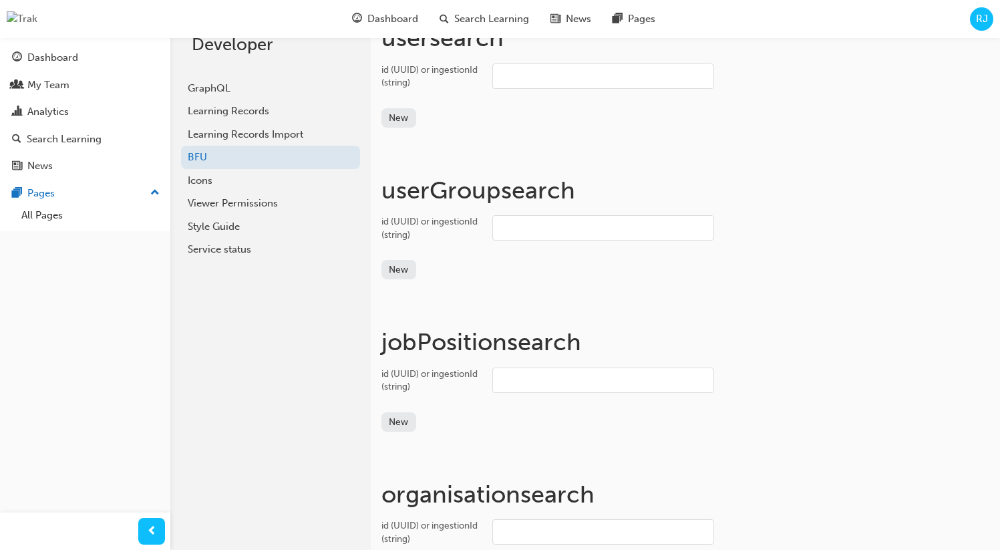
scroll to position [0, 0]
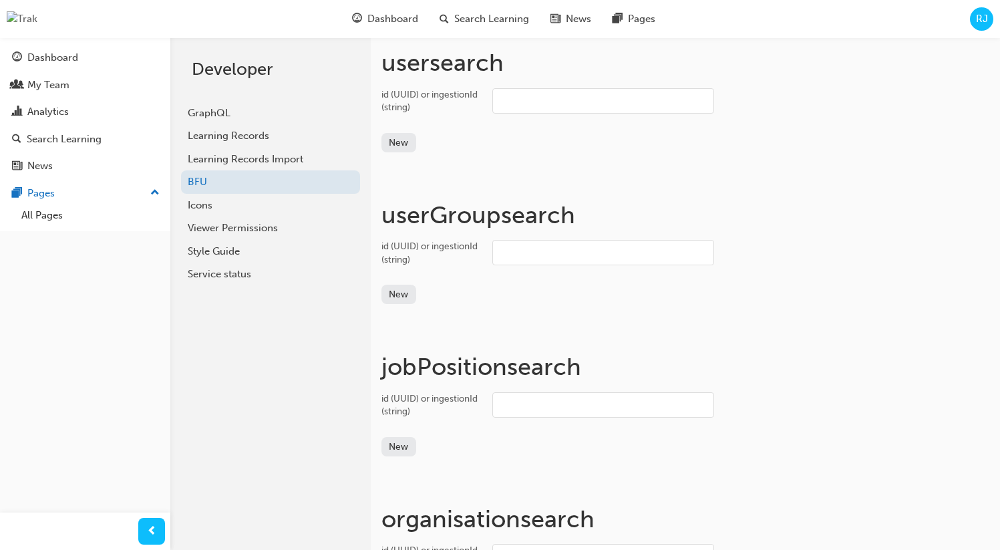
click at [534, 97] on input "id (UUID) or ingestionId (string)" at bounding box center [604, 100] width 222 height 25
click at [533, 257] on input "id (UUID) or ingestionId (string)" at bounding box center [604, 252] width 222 height 25
click at [558, 245] on input "id (UUID) or ingestionId (string)" at bounding box center [604, 252] width 222 height 25
click at [554, 102] on input "id (UUID) or ingestionId (string)" at bounding box center [604, 100] width 222 height 25
paste input "user_2wAAK2fYKUfz6LTQp8CgCiZmaZK"
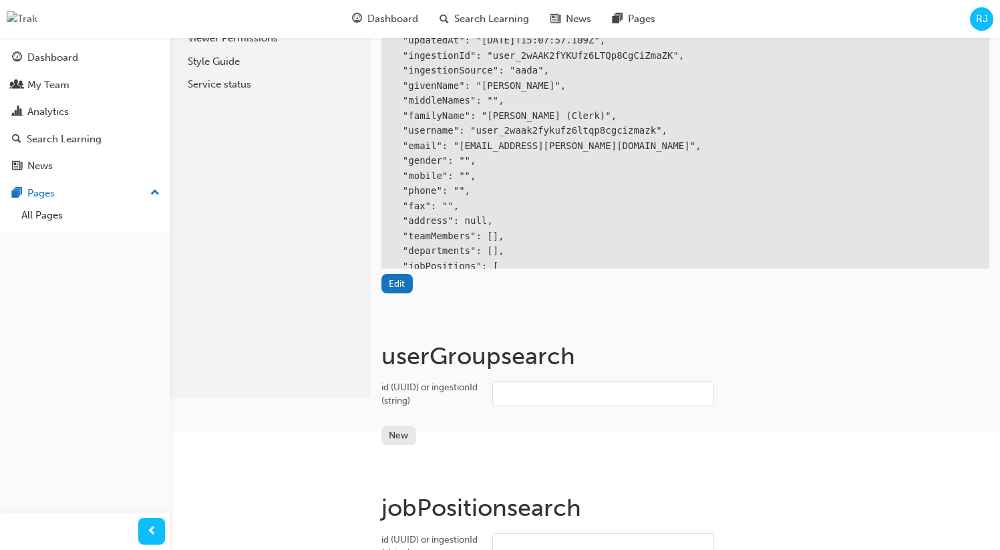
scroll to position [214, 0]
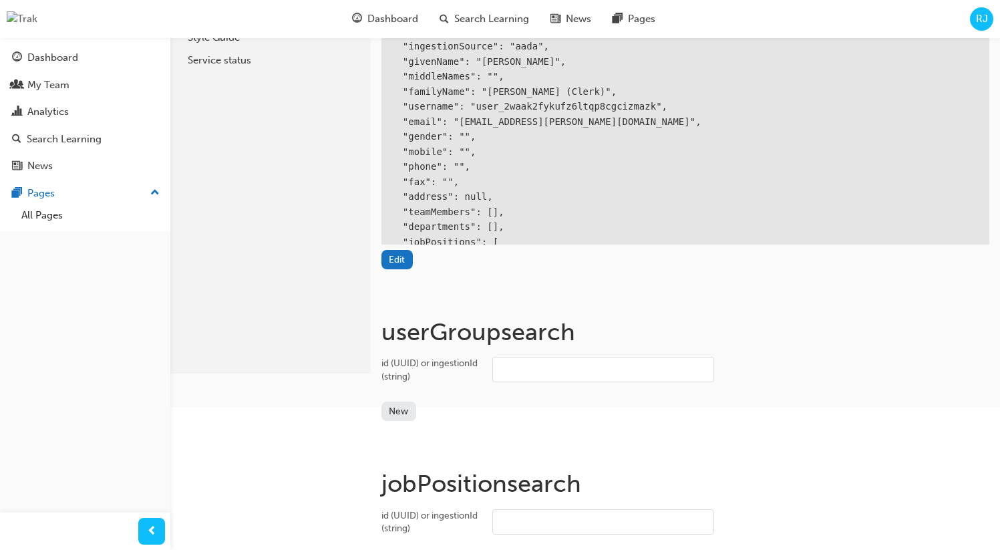
type input "user_2wAAK2fYKUfz6LTQp8CgCiZmaZK"
click at [531, 371] on input "id (UUID) or ingestionId (string)" at bounding box center [604, 369] width 222 height 25
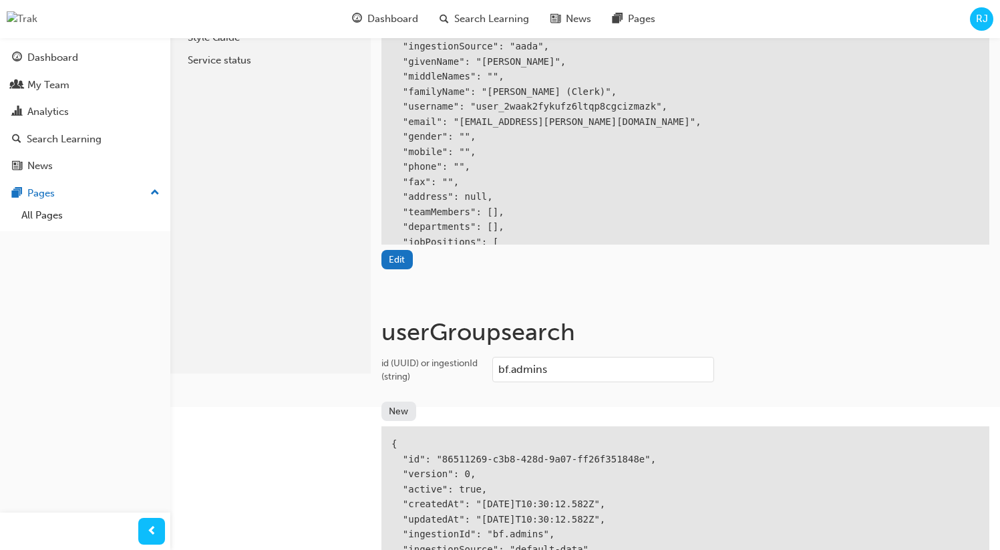
type input "bf.admins"
click at [454, 454] on div "{ "id": "86511269-c3b8-428d-9a07-ff26f351848e", "version": 0, "active": true, "…" at bounding box center [686, 519] width 608 height 186
drag, startPoint x: 454, startPoint y: 454, endPoint x: 588, endPoint y: 456, distance: 133.7
click at [454, 454] on div "{ "id": "86511269-c3b8-428d-9a07-ff26f351848e", "version": 0, "active": true, "…" at bounding box center [686, 519] width 608 height 186
click at [618, 456] on div "{ "id": "86511269-c3b8-428d-9a07-ff26f351848e", "version": 0, "active": true, "…" at bounding box center [686, 519] width 608 height 186
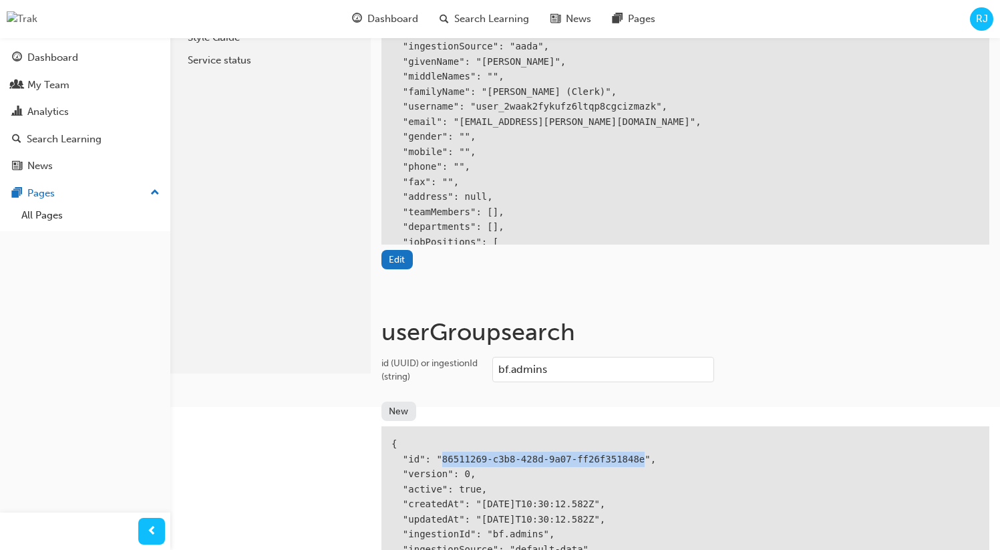
copy div "86511269-c3b8-428d-9a07-ff26f351848e"
click at [389, 259] on button "Edit" at bounding box center [397, 259] width 31 height 19
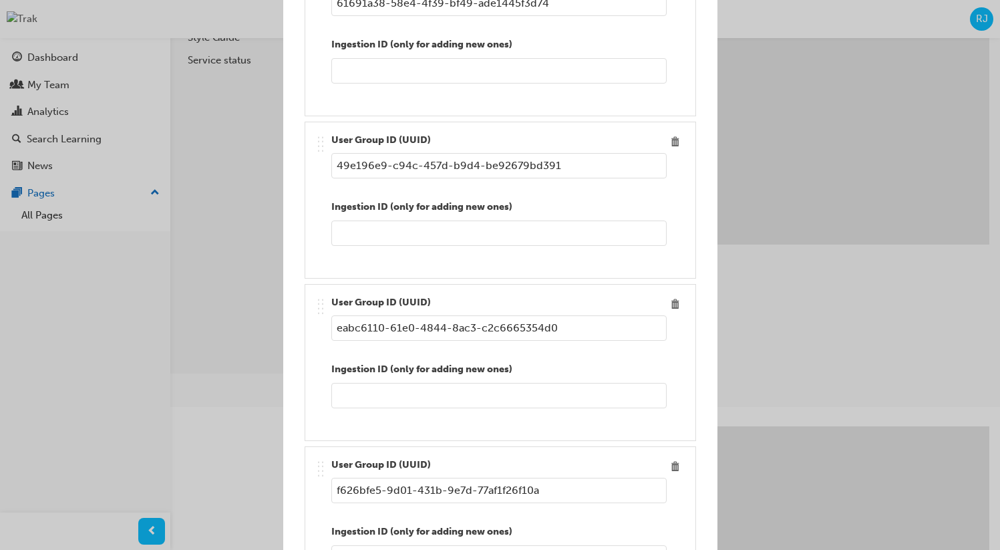
scroll to position [1481, 0]
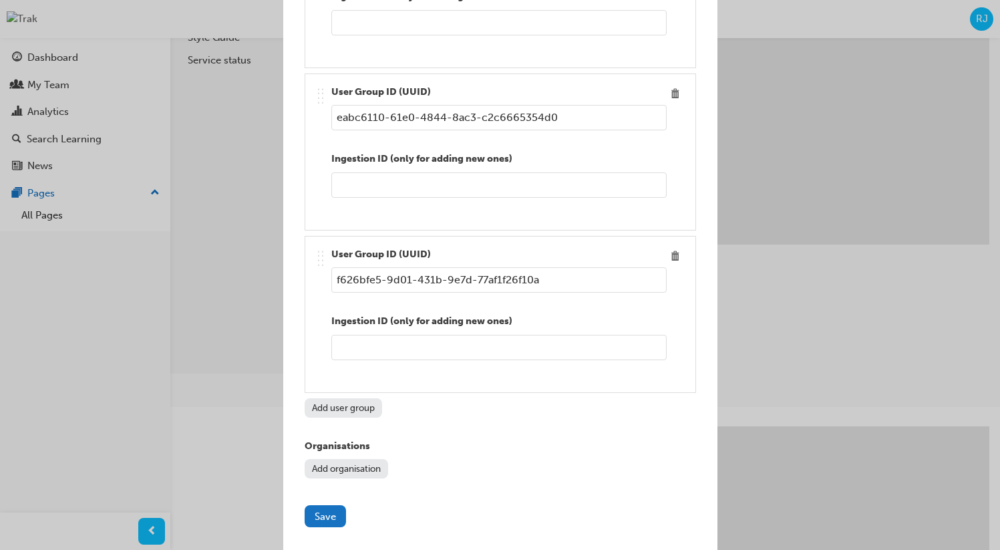
click at [346, 408] on button "Add user group" at bounding box center [344, 407] width 78 height 19
click at [406, 283] on input "Edit item" at bounding box center [499, 279] width 336 height 25
paste input "86511269-c3b8-428d-9a07-ff26f351848e"
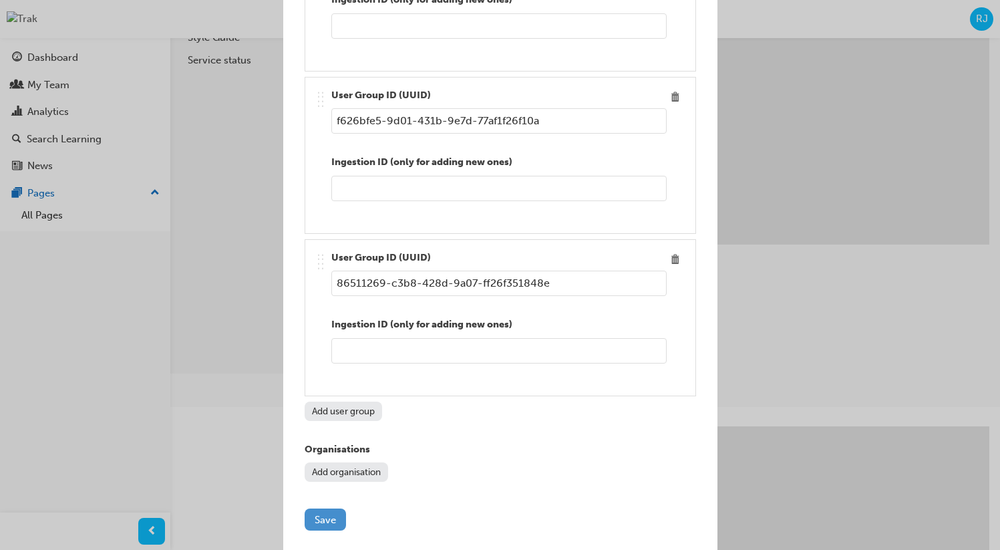
type input "86511269-c3b8-428d-9a07-ff26f351848e"
click at [318, 519] on button "Save" at bounding box center [325, 520] width 41 height 22
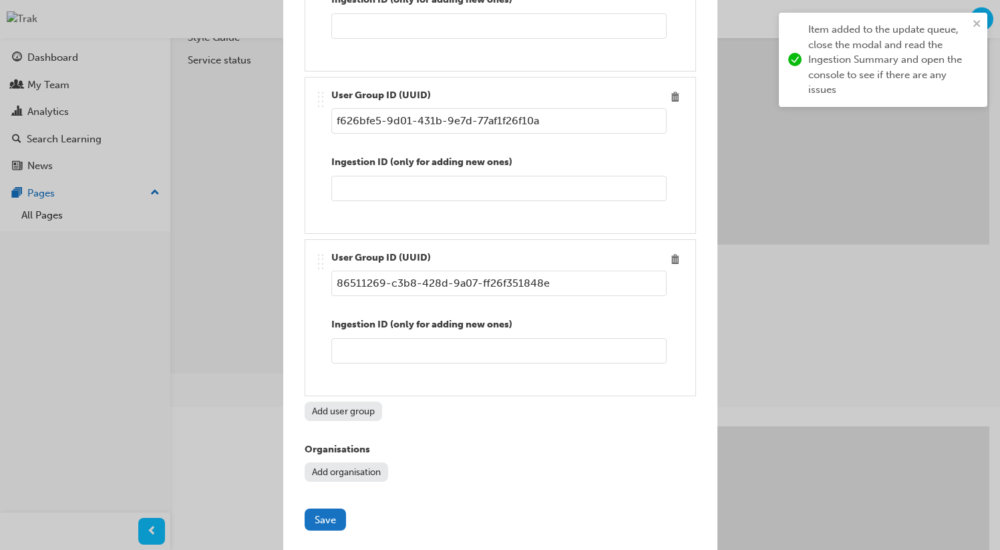
click at [764, 104] on div "Edit item Ingestion ID (optional) user_2wAAK2fYKUfz6LTQp8CgCiZmaZK Active Given…" at bounding box center [500, 275] width 1000 height 550
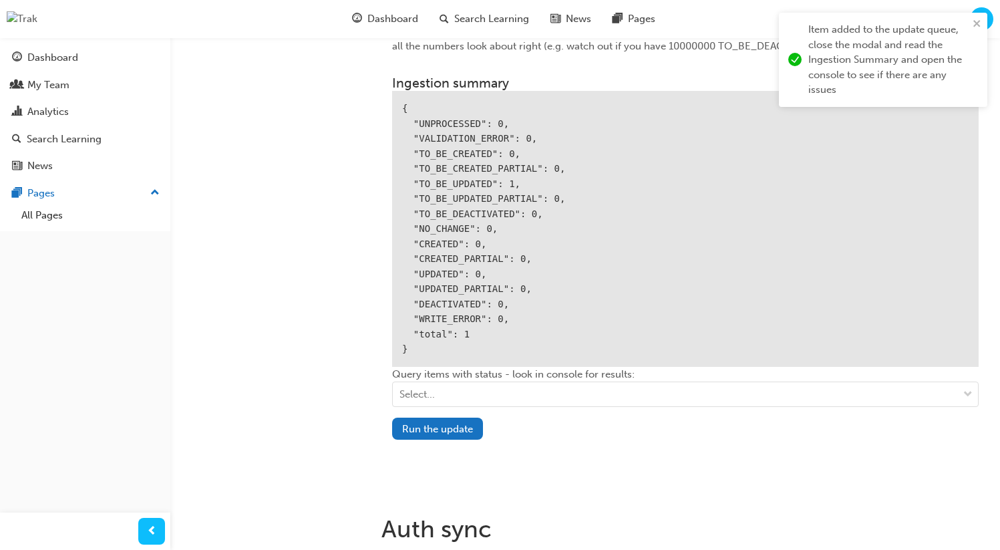
scroll to position [2016, 0]
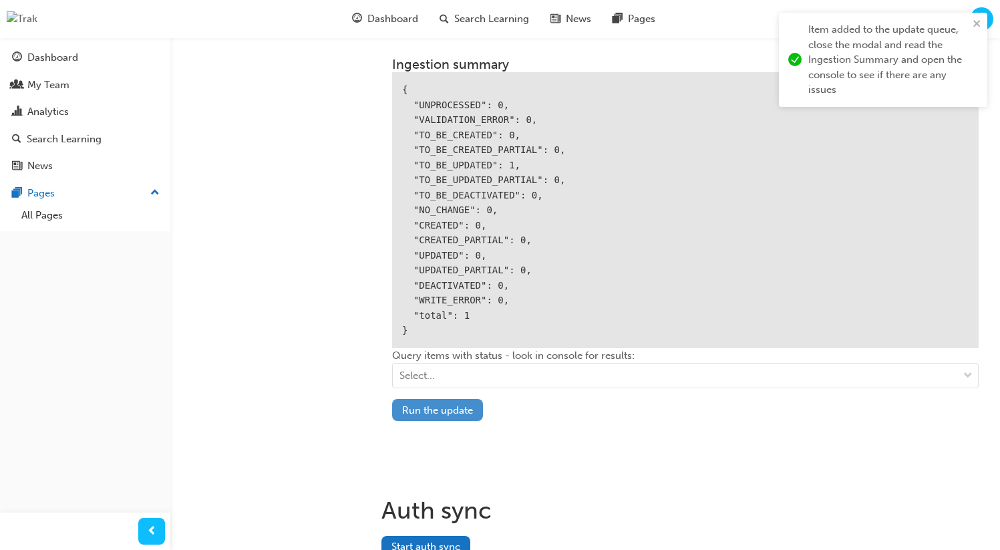
click at [437, 408] on button "Run the update" at bounding box center [437, 410] width 91 height 22
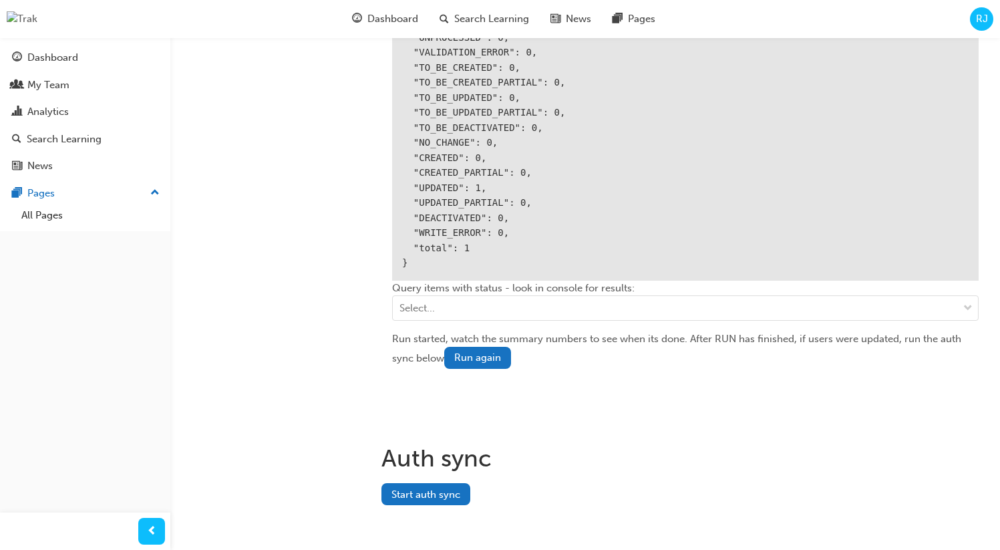
scroll to position [2088, 0]
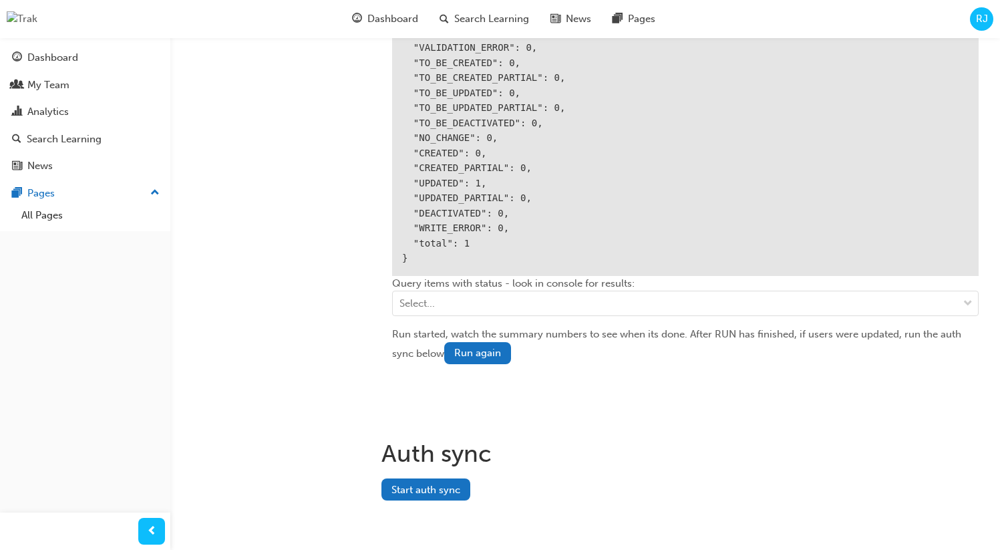
drag, startPoint x: 416, startPoint y: 479, endPoint x: 172, endPoint y: 478, distance: 243.3
click at [416, 479] on button "Start auth sync" at bounding box center [426, 490] width 89 height 22
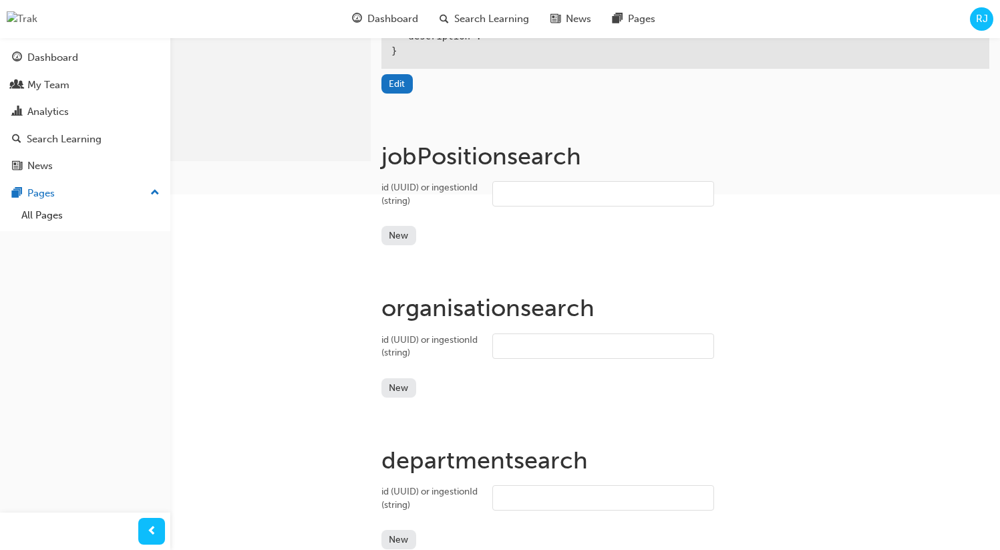
scroll to position [418, 0]
